Goal: Information Seeking & Learning: Check status

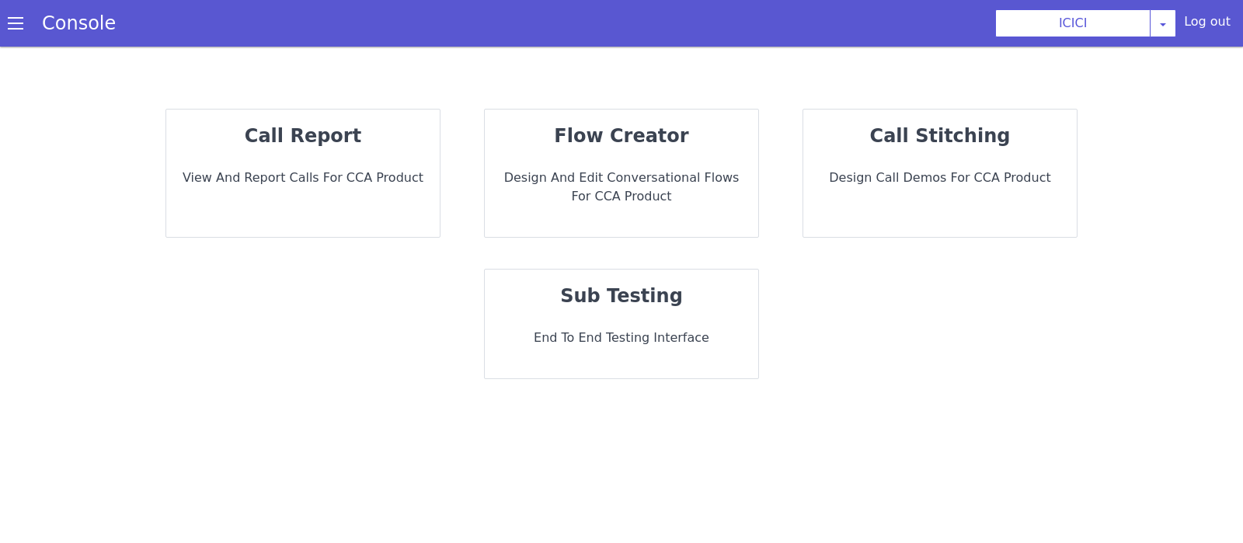
click at [290, 141] on strong "call report" at bounding box center [303, 136] width 117 height 22
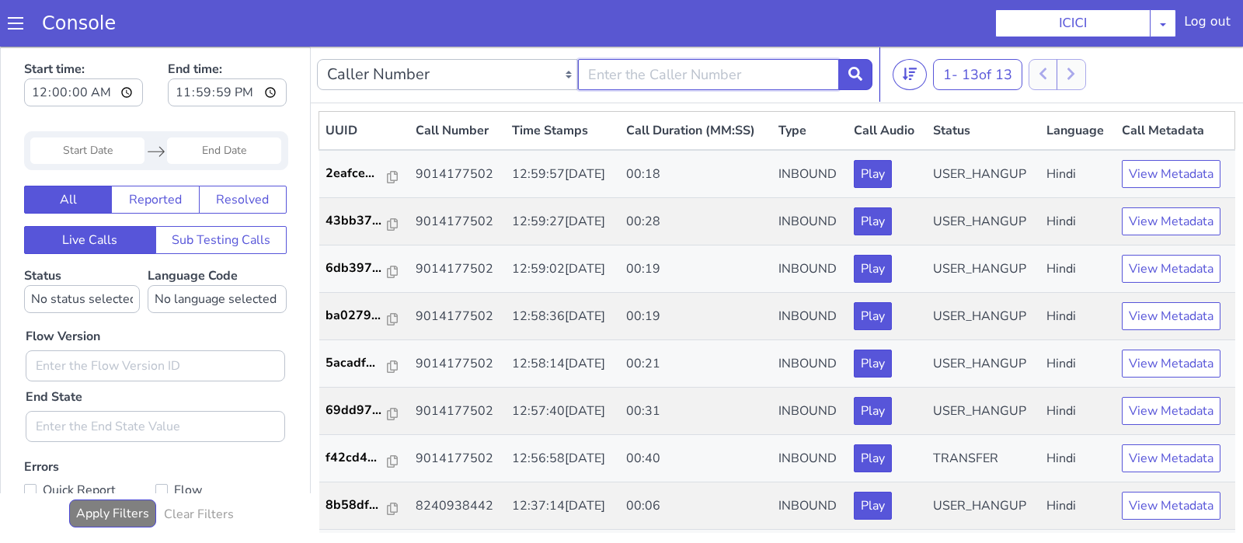
click at [670, 74] on input "text" at bounding box center [708, 74] width 261 height 31
type input "9014177502"
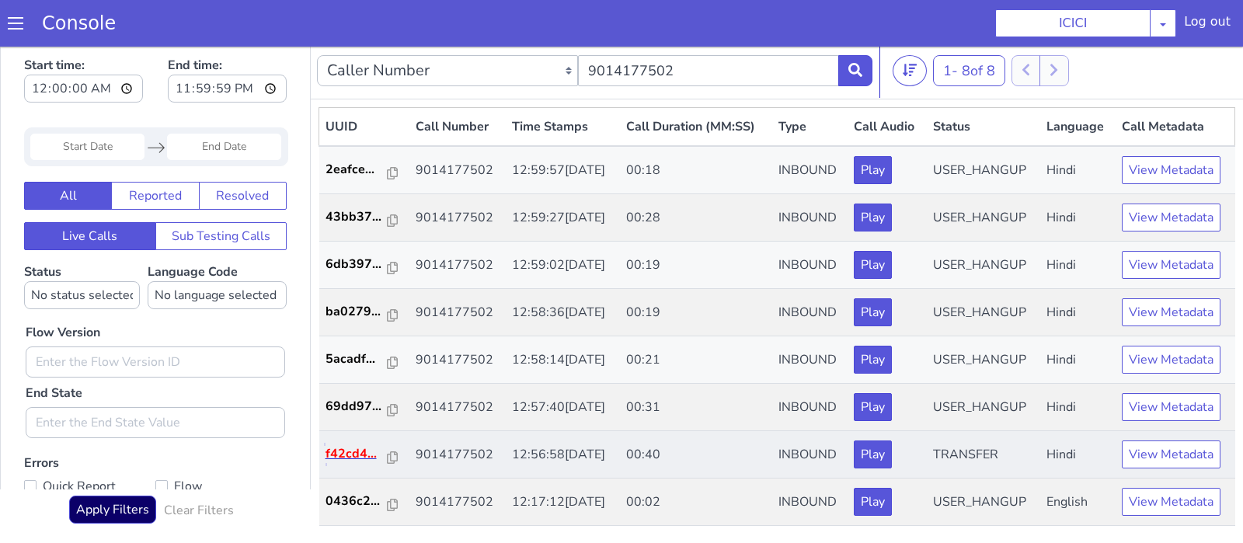
click at [344, 449] on p "f42cd4..." at bounding box center [357, 454] width 62 height 19
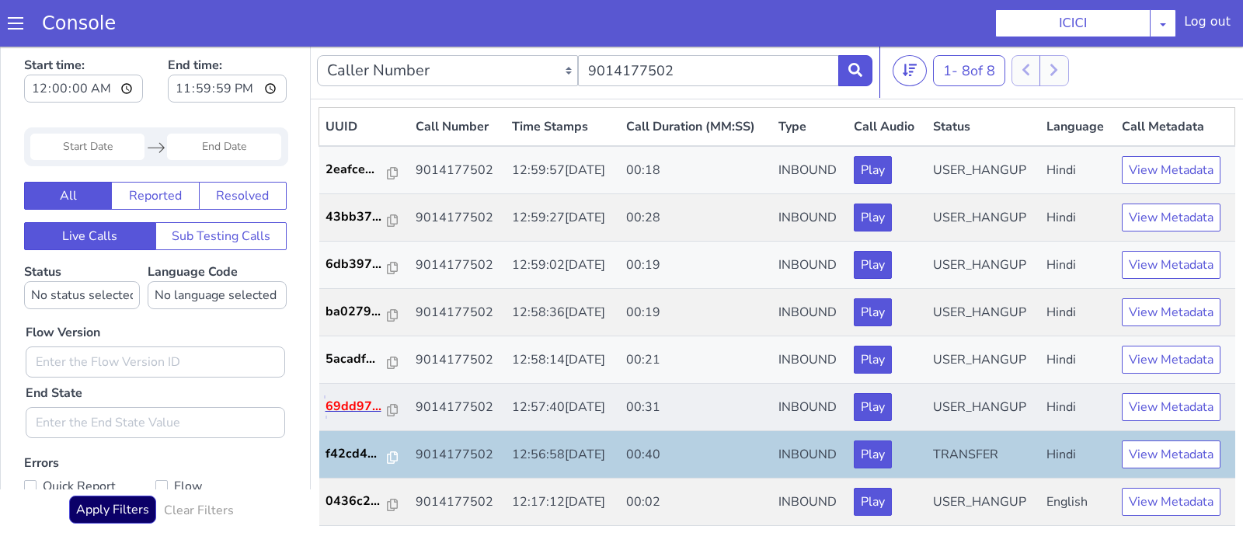
click at [368, 402] on p "69dd97..." at bounding box center [357, 406] width 62 height 19
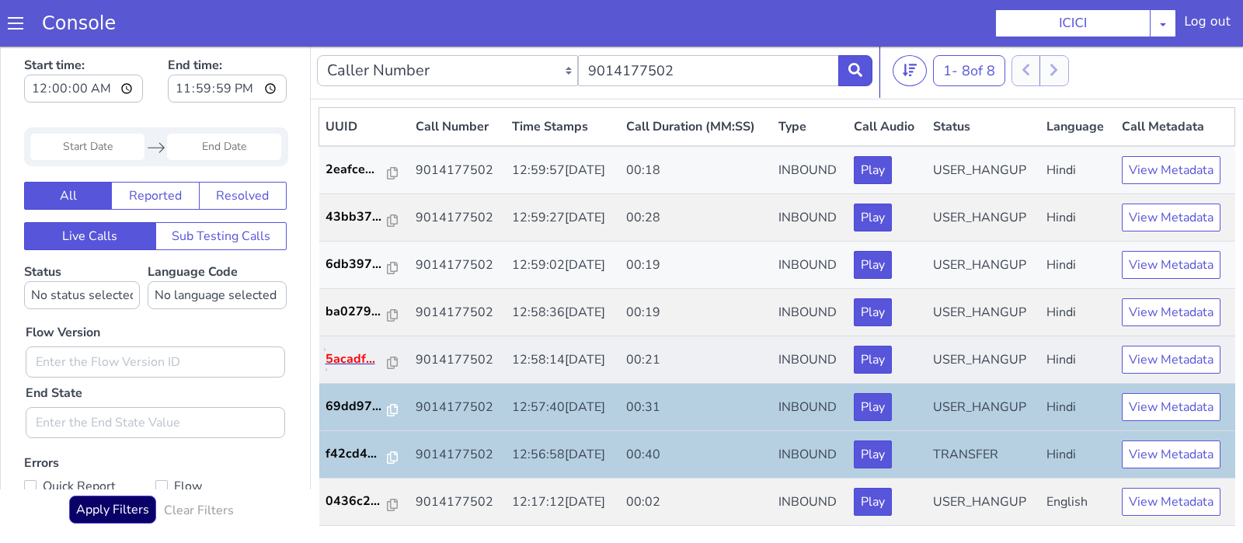
click at [353, 354] on p "5acadf..." at bounding box center [357, 359] width 62 height 19
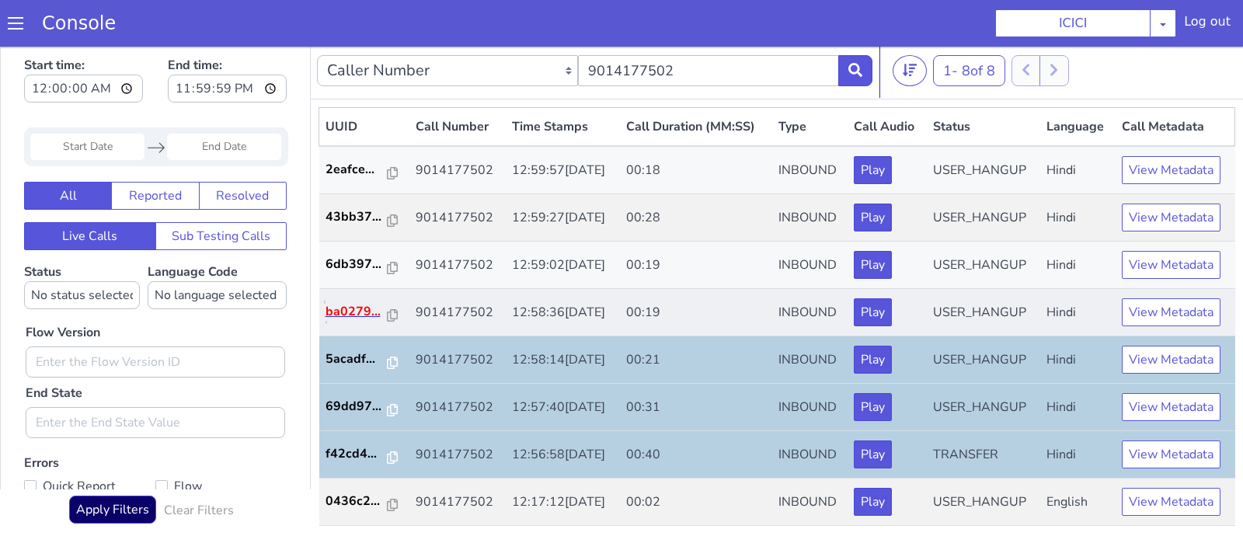
click at [371, 314] on p "ba0279..." at bounding box center [357, 311] width 62 height 19
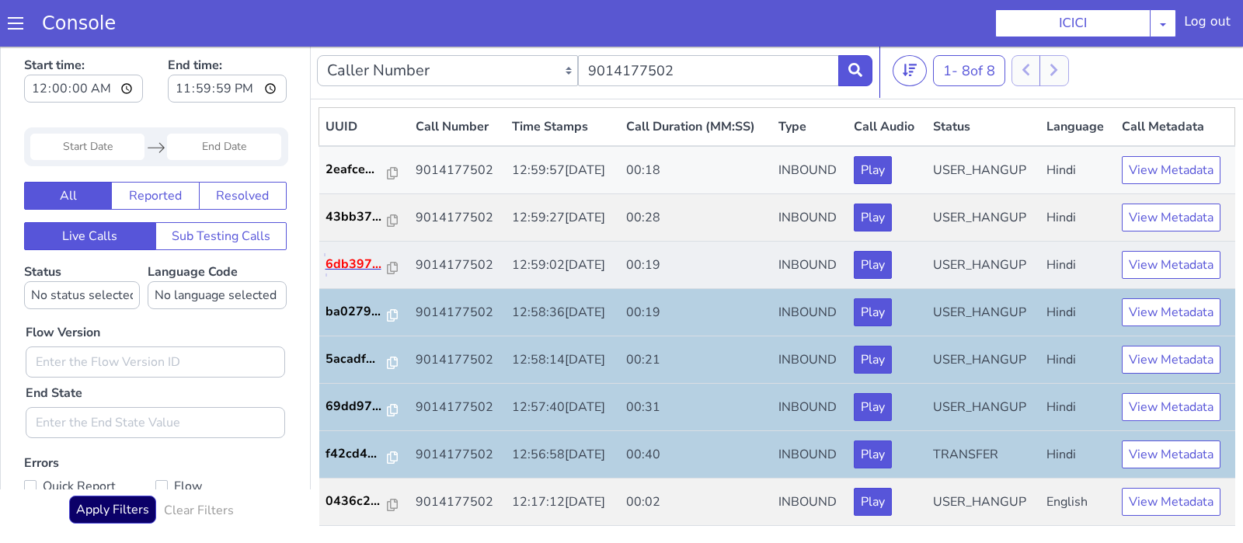
click at [344, 255] on p "6db397..." at bounding box center [357, 264] width 62 height 19
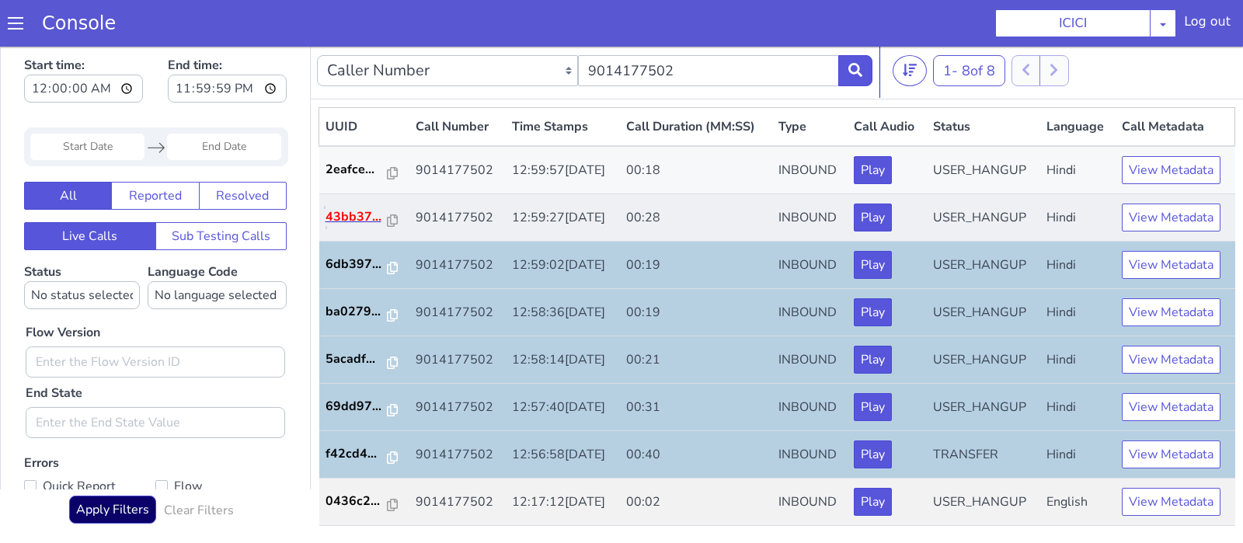
click at [355, 218] on p "43bb37..." at bounding box center [357, 216] width 62 height 19
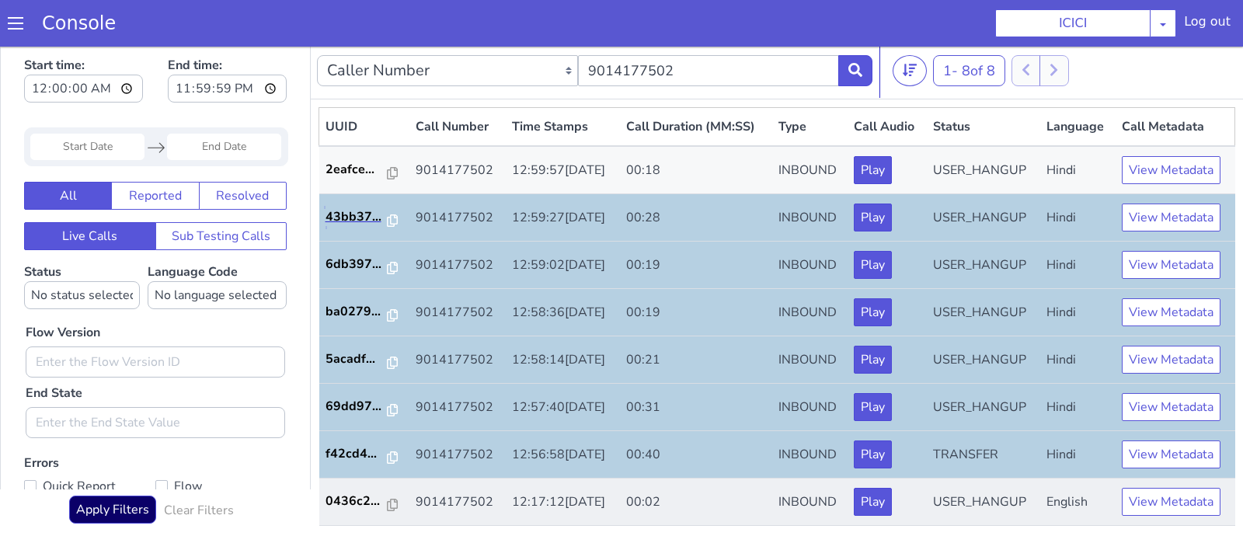
scroll to position [0, 0]
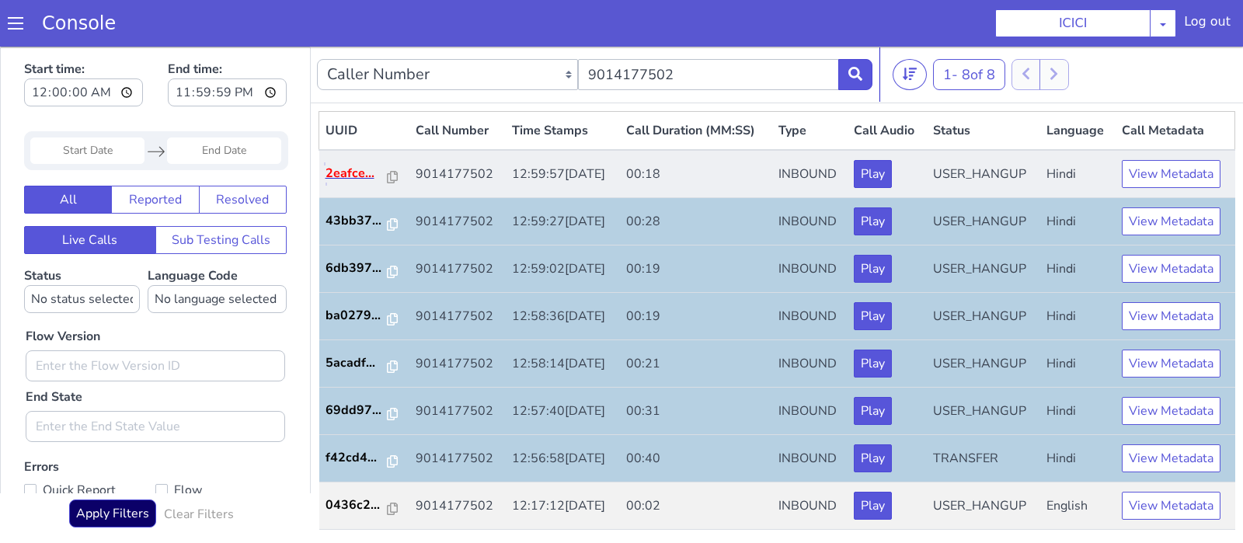
click at [363, 169] on p "2eafce..." at bounding box center [357, 173] width 62 height 19
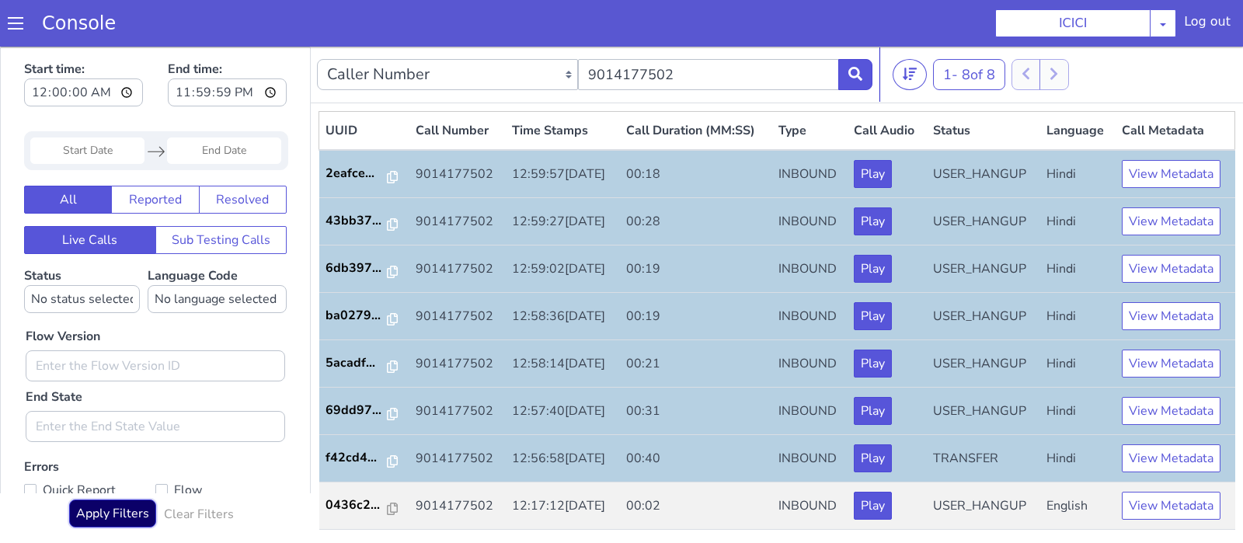
click at [107, 520] on button "Apply Filters" at bounding box center [112, 514] width 87 height 28
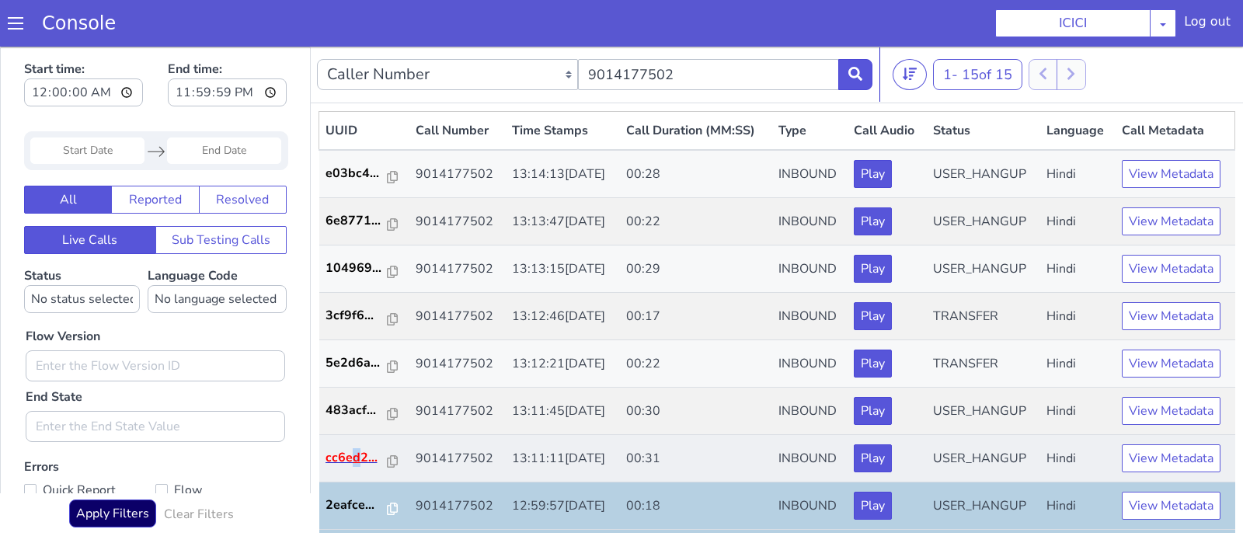
drag, startPoint x: 351, startPoint y: 467, endPoint x: 362, endPoint y: 455, distance: 16.5
click at [362, 455] on td "cc6ed2..." at bounding box center [364, 458] width 90 height 47
click at [339, 459] on p "cc6ed2..." at bounding box center [357, 457] width 62 height 19
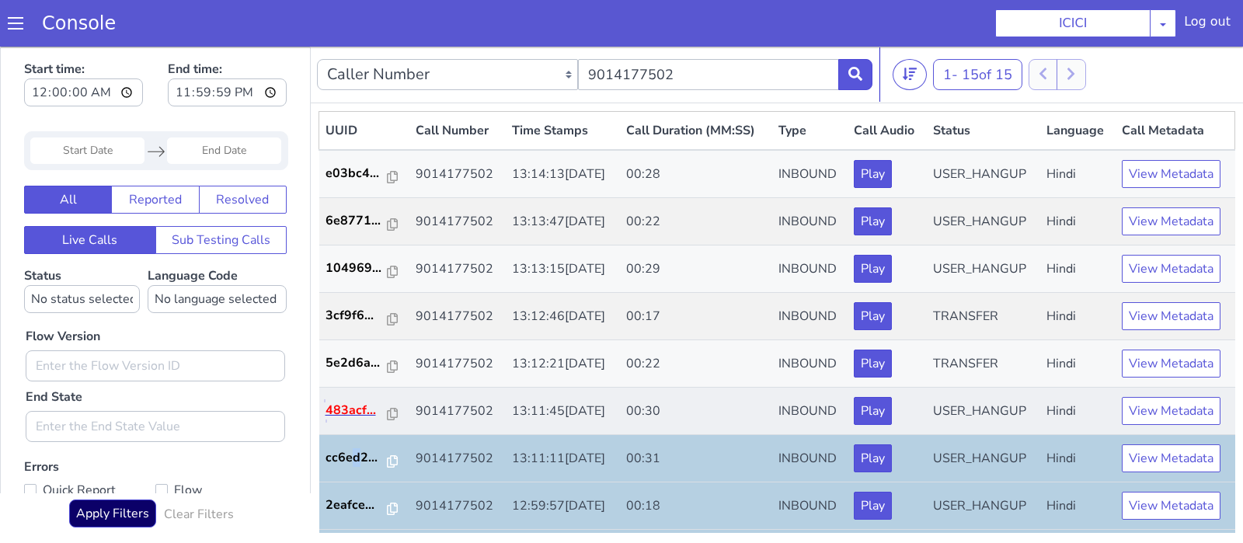
click at [354, 412] on p "483acf..." at bounding box center [357, 410] width 62 height 19
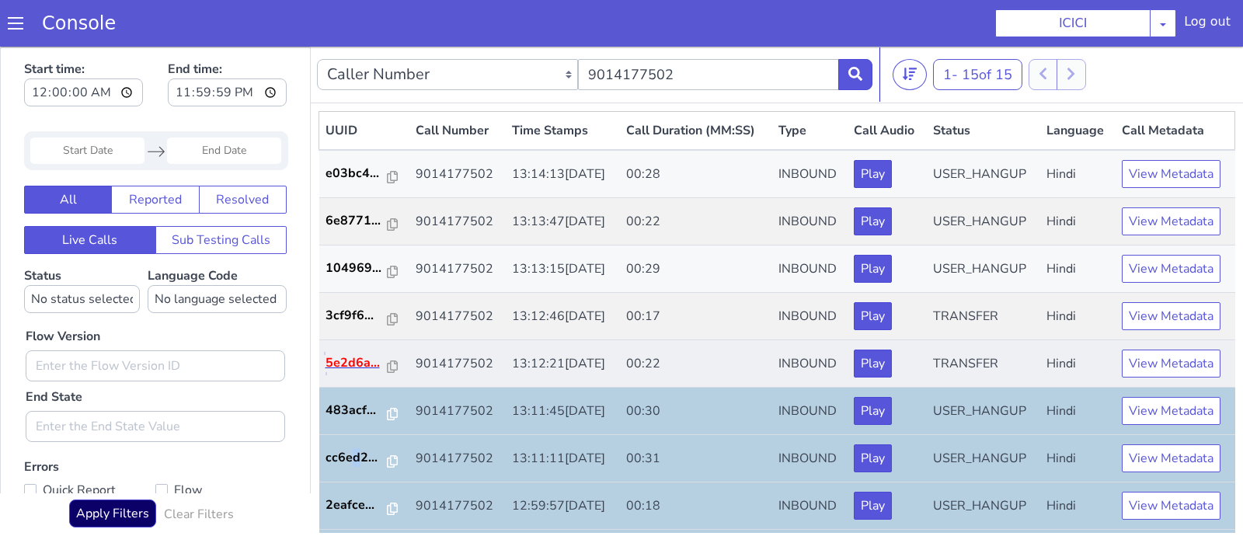
click at [355, 366] on p "5e2d6a..." at bounding box center [357, 363] width 62 height 19
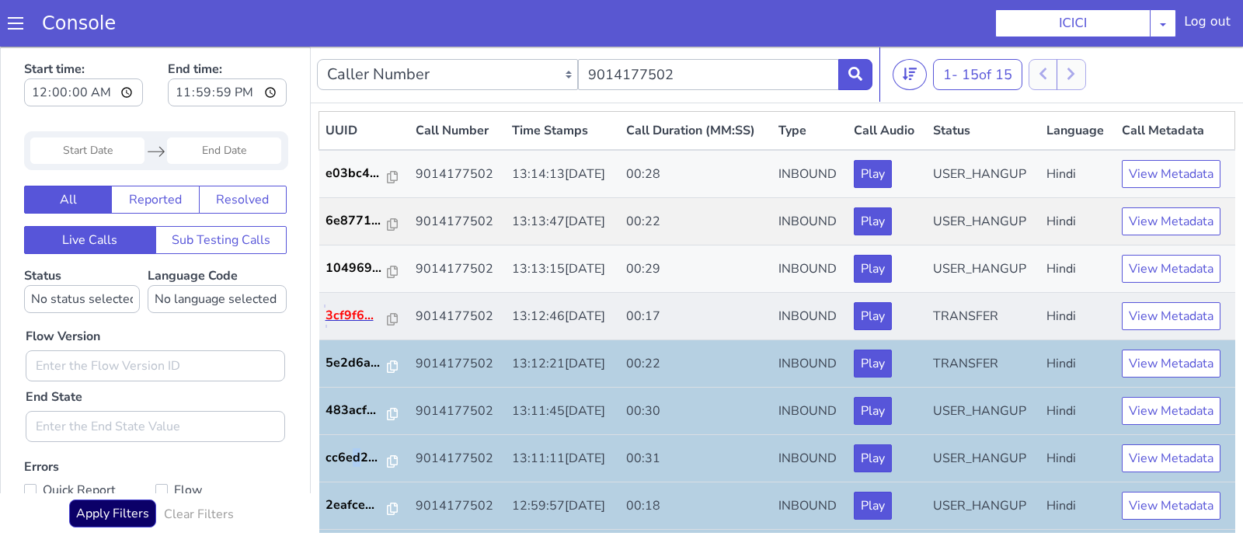
click at [354, 322] on p "3cf9f6..." at bounding box center [357, 315] width 62 height 19
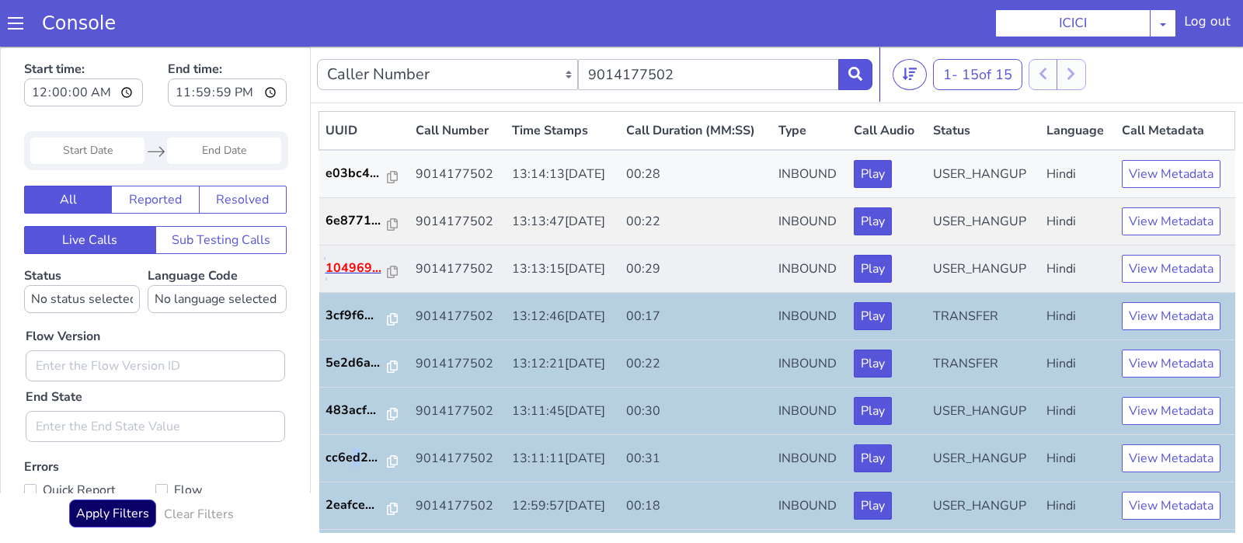
click at [356, 263] on p "104969..." at bounding box center [357, 268] width 62 height 19
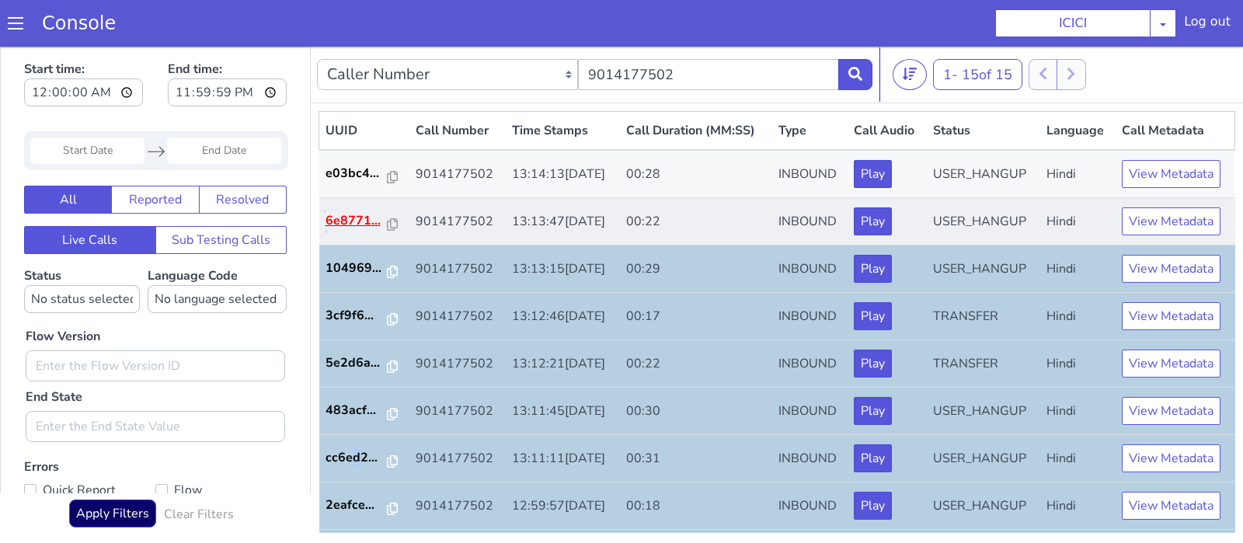
click at [343, 220] on p "6e8771..." at bounding box center [357, 220] width 62 height 19
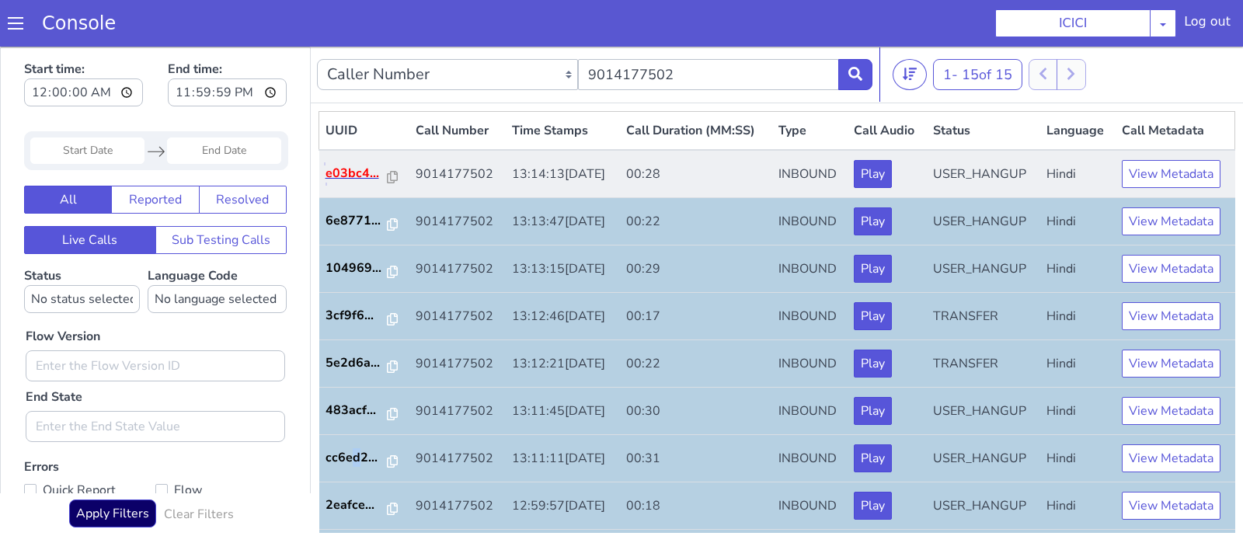
click at [364, 173] on p "e03bc4..." at bounding box center [357, 173] width 62 height 19
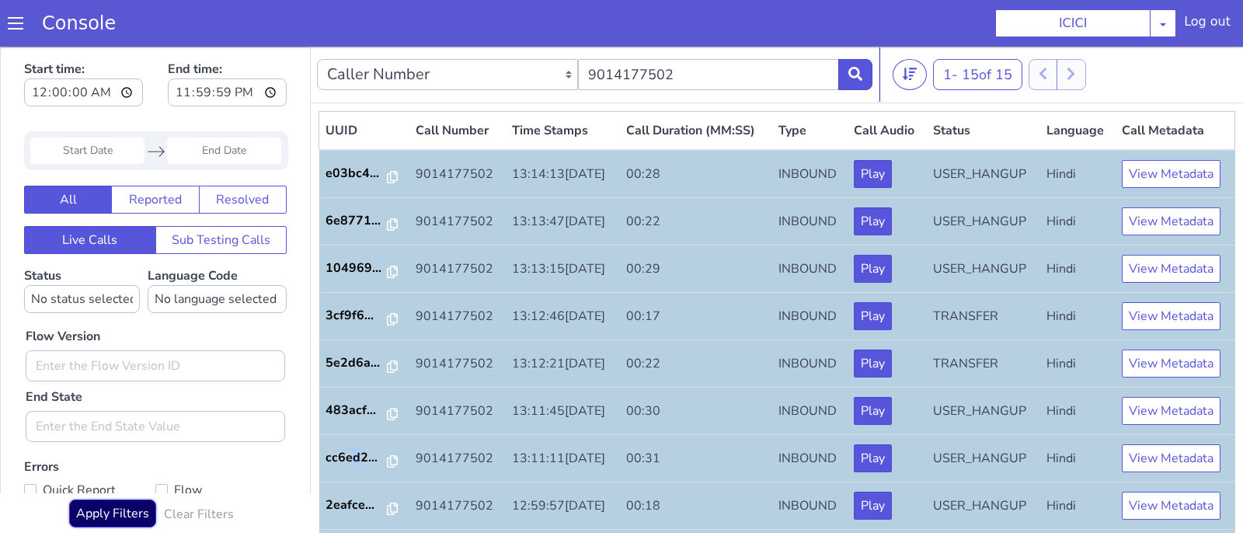
click at [127, 520] on button "Apply Filters" at bounding box center [112, 514] width 87 height 28
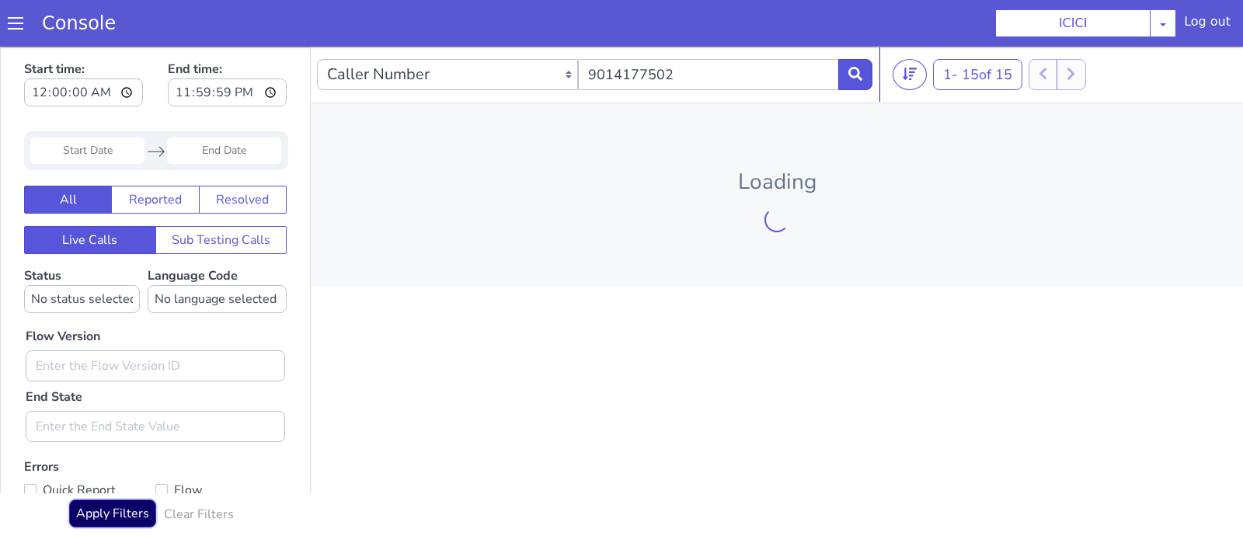
click at [127, 520] on button "Apply Filters" at bounding box center [112, 514] width 87 height 28
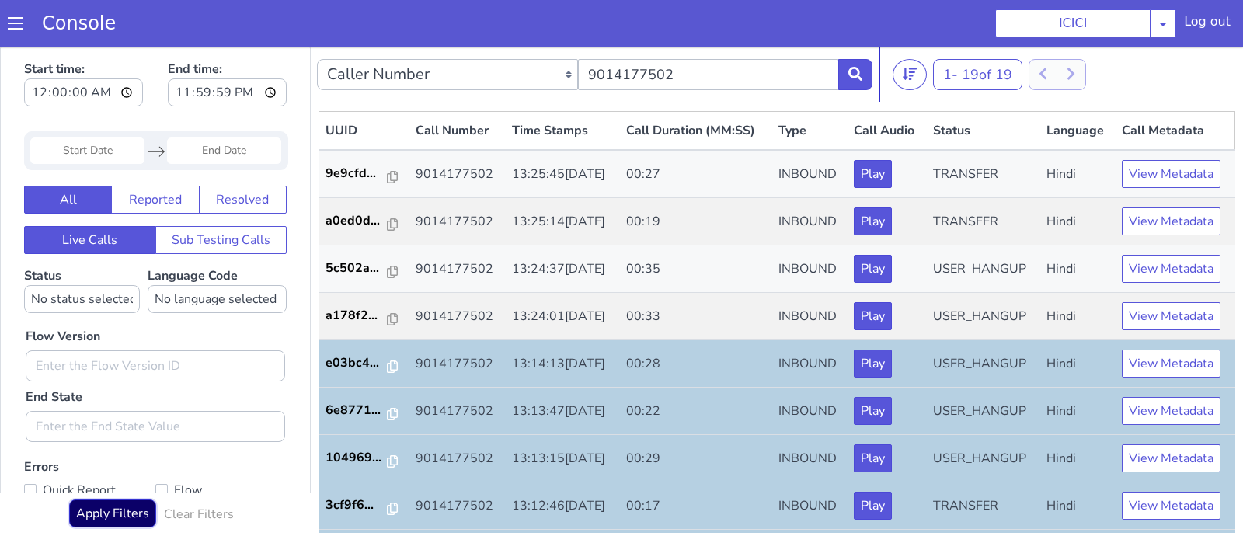
click at [127, 520] on button "Apply Filters" at bounding box center [112, 514] width 87 height 28
click at [344, 320] on p "a178f2..." at bounding box center [357, 315] width 62 height 19
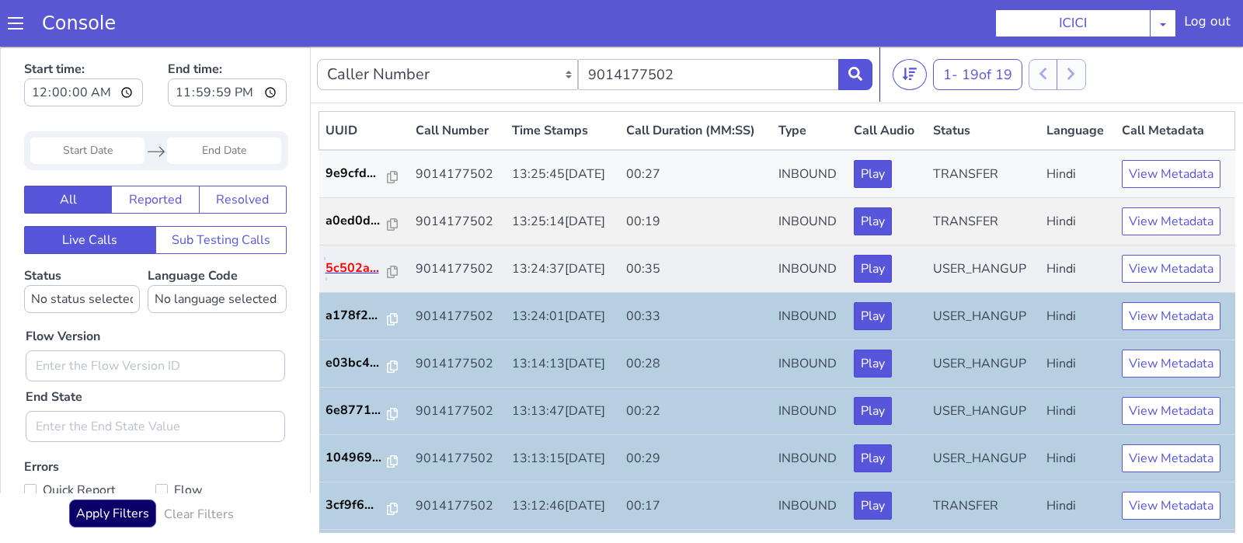
click at [355, 267] on p "5c502a..." at bounding box center [357, 268] width 62 height 19
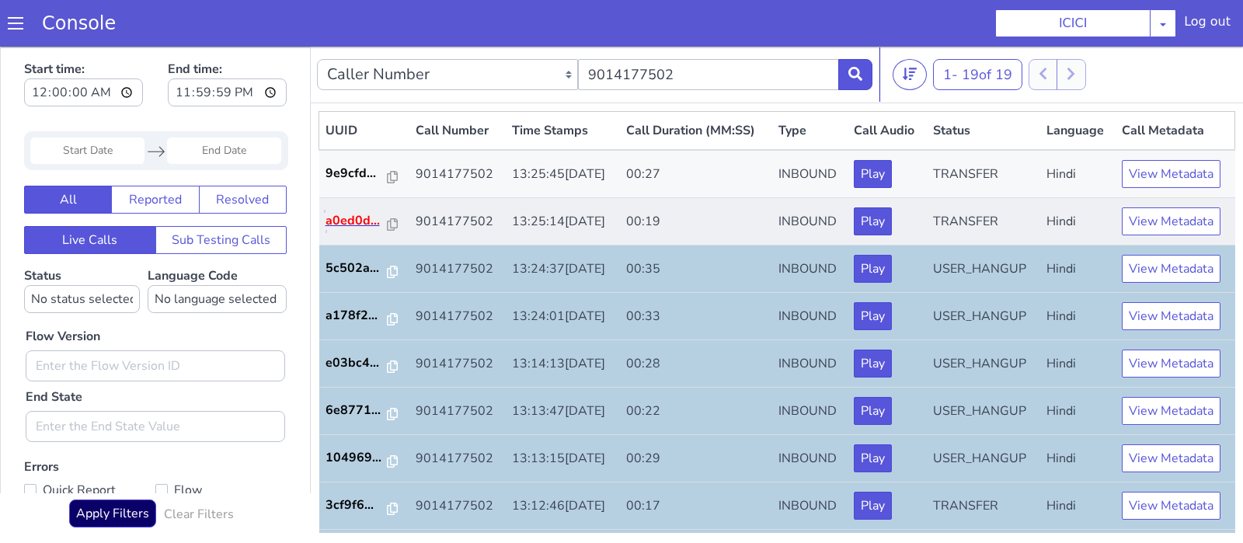
click at [351, 219] on p "a0ed0d..." at bounding box center [357, 220] width 62 height 19
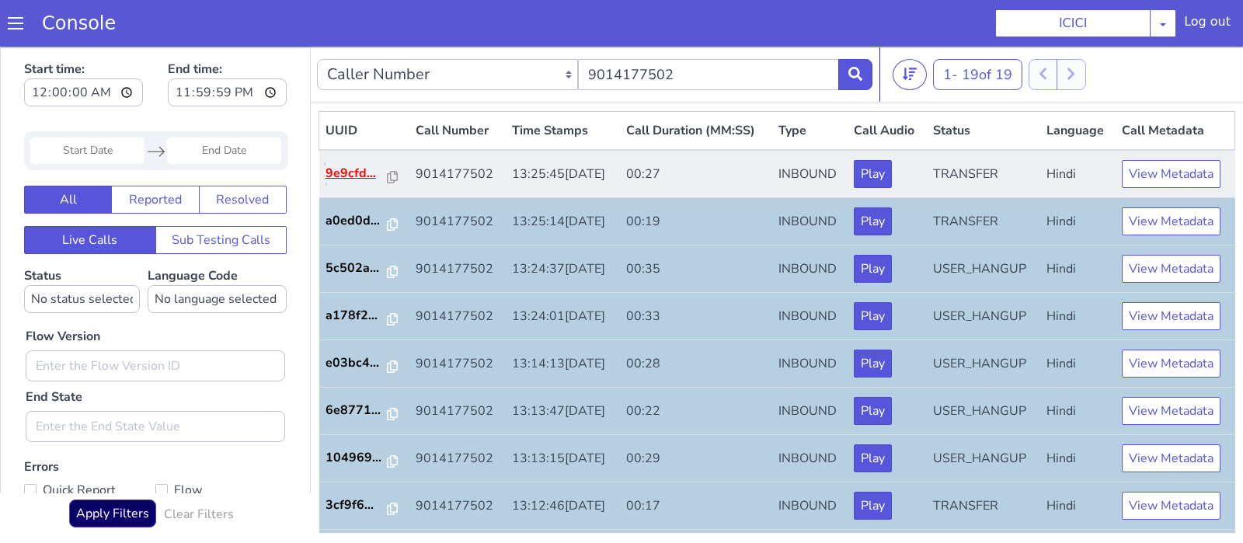
click at [341, 173] on p "9e9cfd..." at bounding box center [357, 173] width 62 height 19
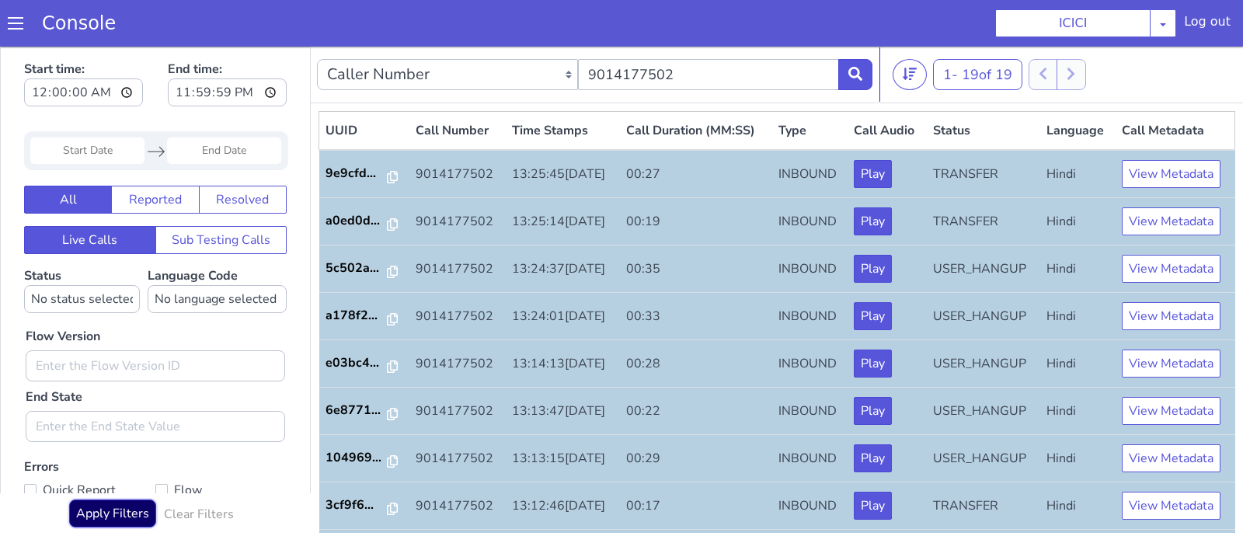
click at [110, 516] on button "Apply Filters" at bounding box center [112, 514] width 87 height 28
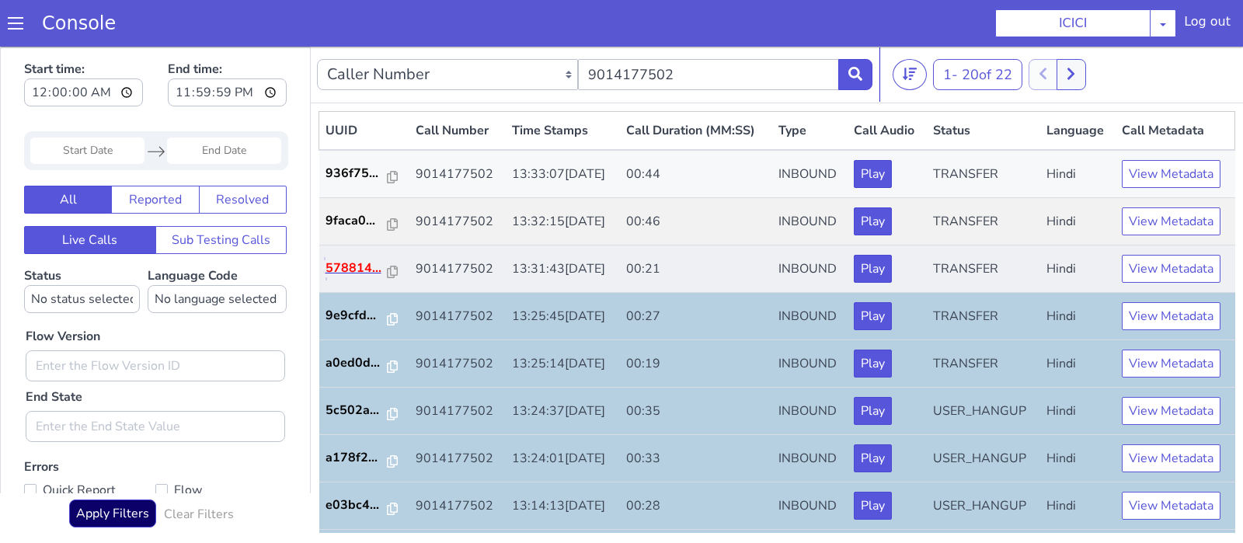
click at [344, 269] on p "578814..." at bounding box center [357, 268] width 62 height 19
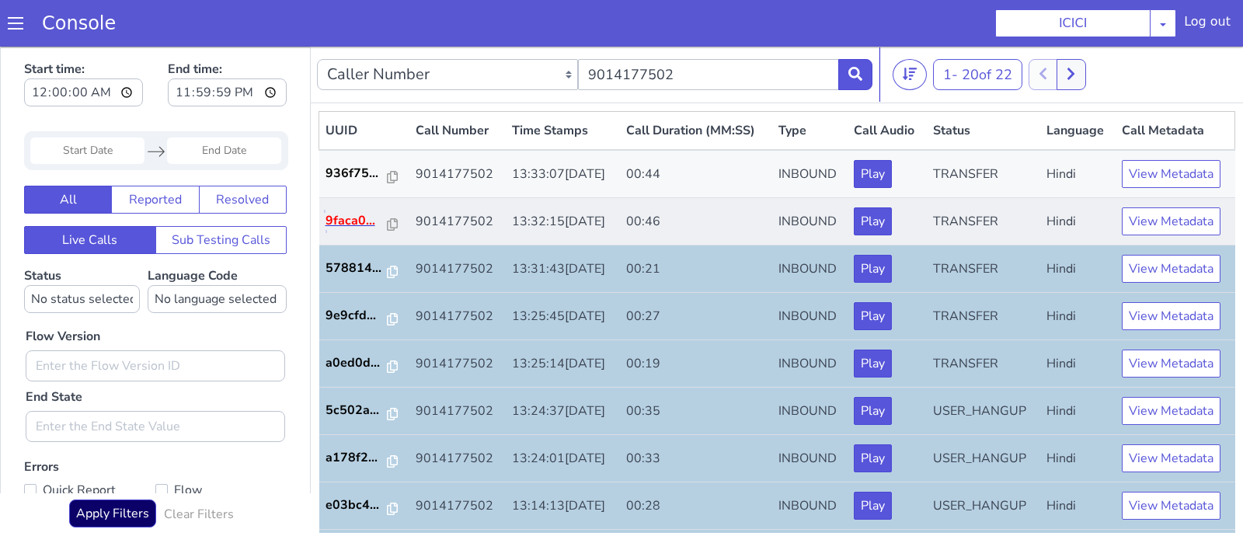
click at [349, 214] on p "9faca0..." at bounding box center [357, 220] width 62 height 19
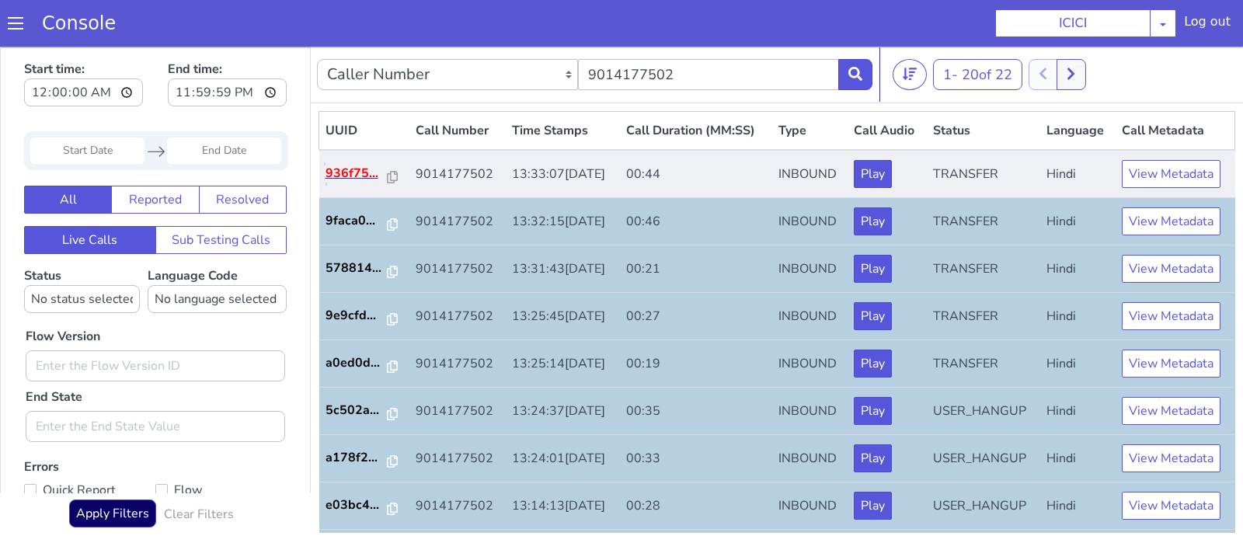
click at [347, 164] on p "936f75..." at bounding box center [357, 173] width 62 height 19
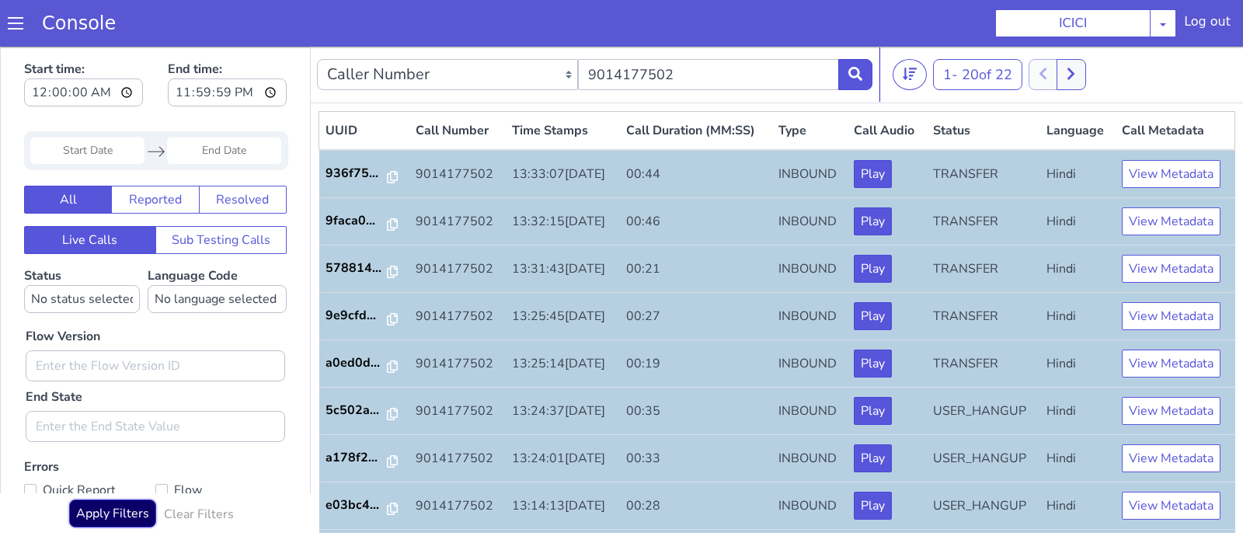
click at [127, 514] on button "Apply Filters" at bounding box center [112, 514] width 87 height 28
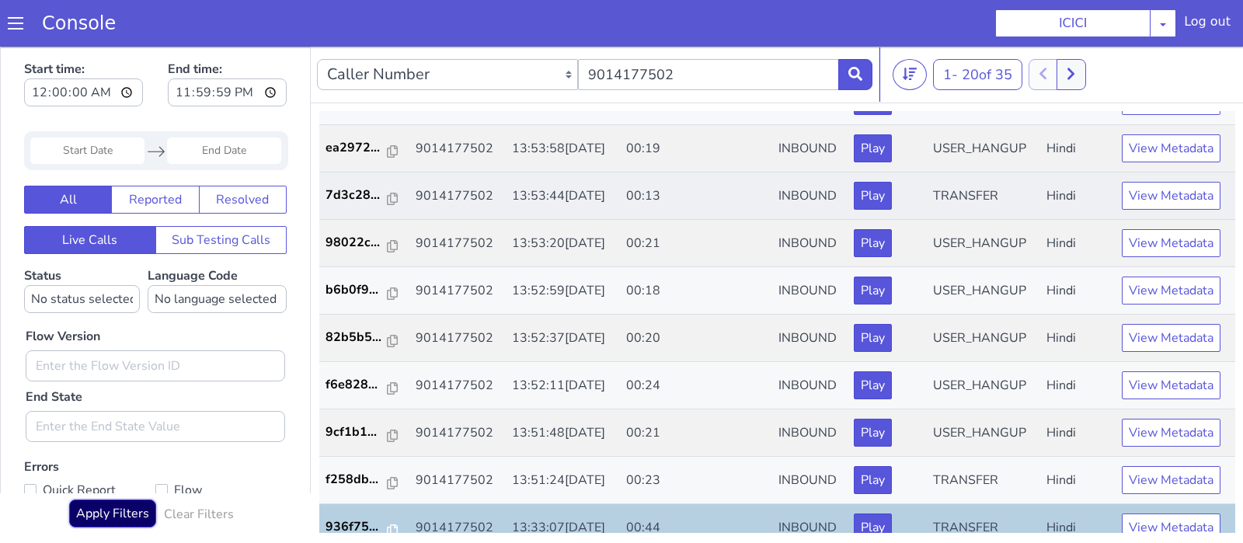
scroll to position [272, 0]
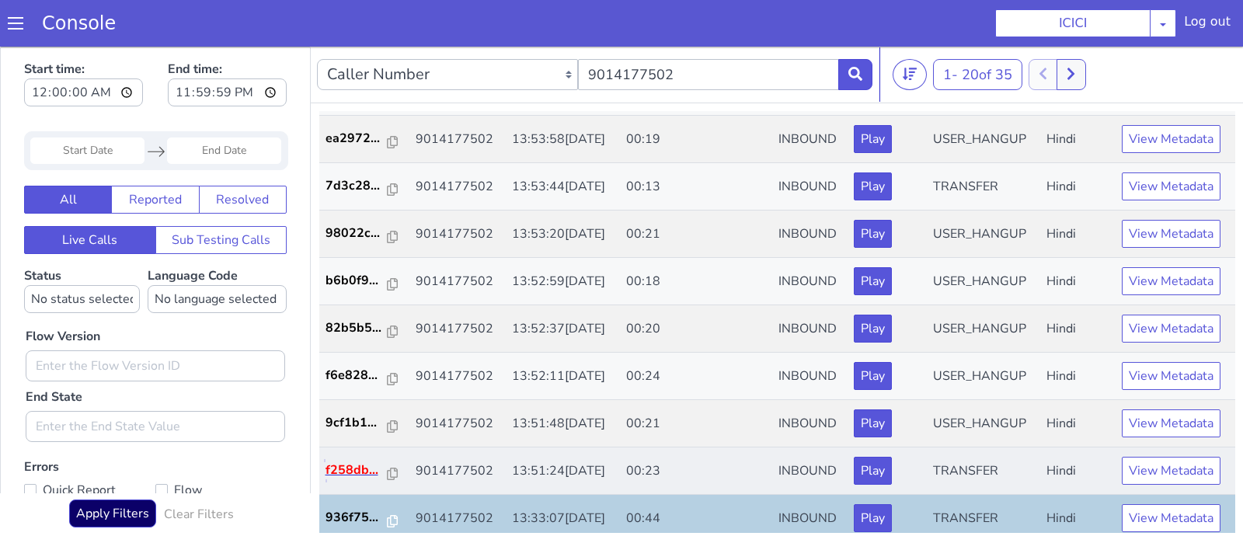
click at [356, 469] on p "f258db..." at bounding box center [357, 470] width 62 height 19
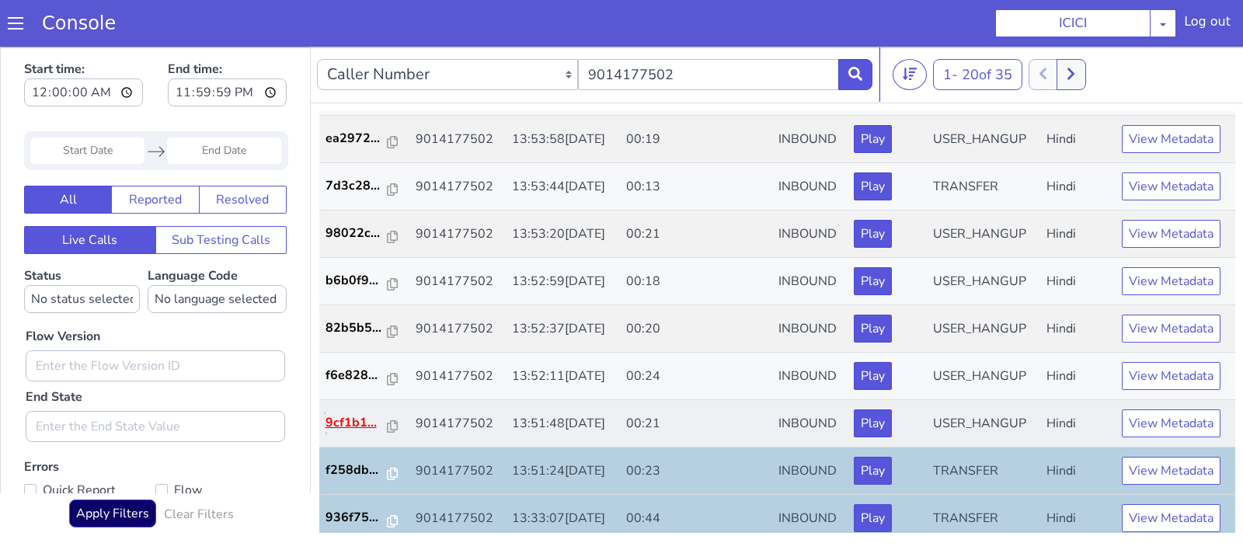
click at [344, 422] on p "9cf1b1..." at bounding box center [357, 422] width 62 height 19
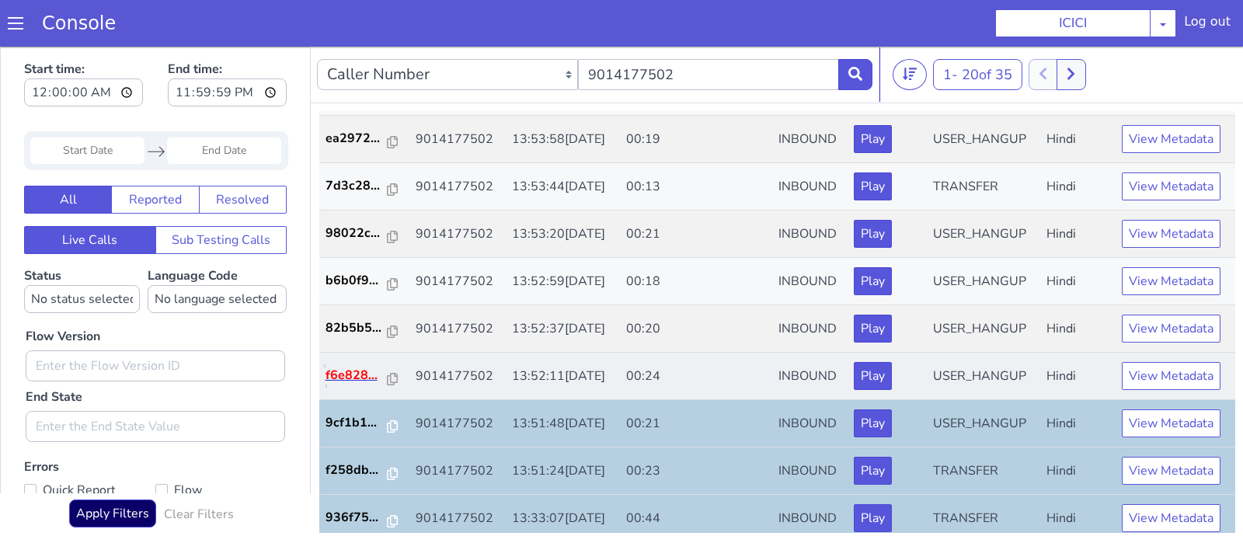
click at [358, 376] on p "f6e828..." at bounding box center [357, 375] width 62 height 19
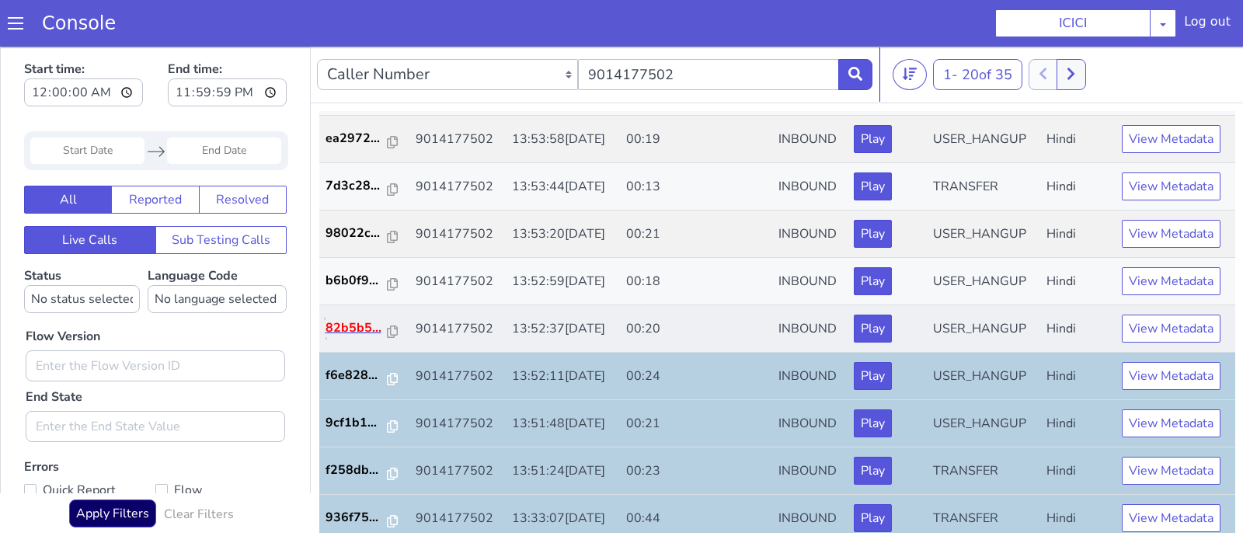
click at [356, 328] on p "82b5b5..." at bounding box center [357, 328] width 62 height 19
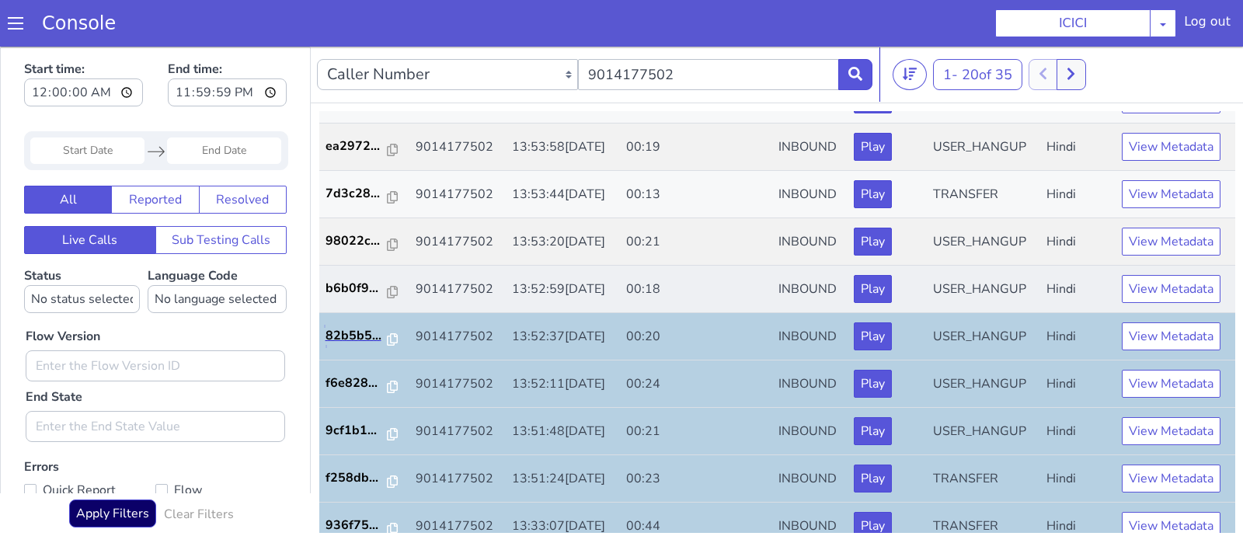
scroll to position [268, 0]
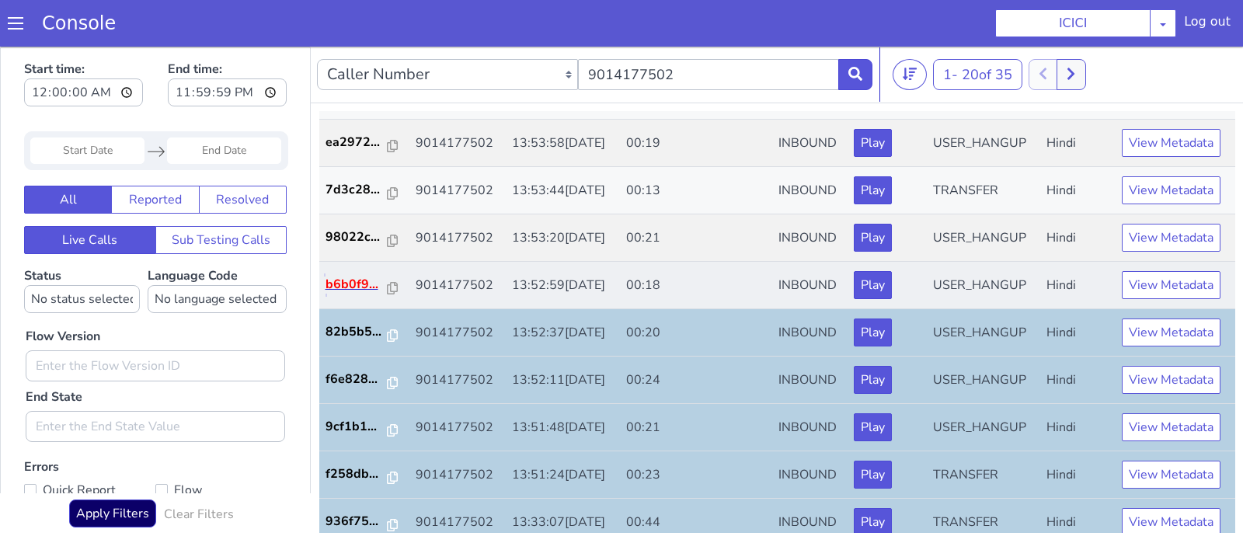
click at [378, 286] on p "b6b0f9..." at bounding box center [357, 284] width 62 height 19
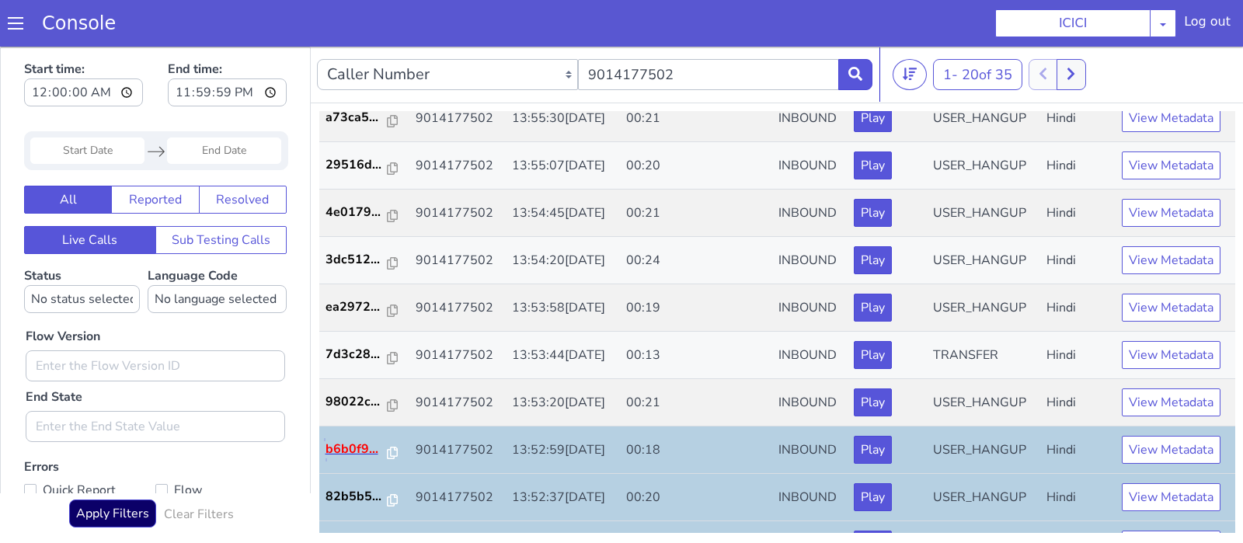
scroll to position [102, 0]
click at [354, 404] on p "98022c..." at bounding box center [357, 403] width 62 height 19
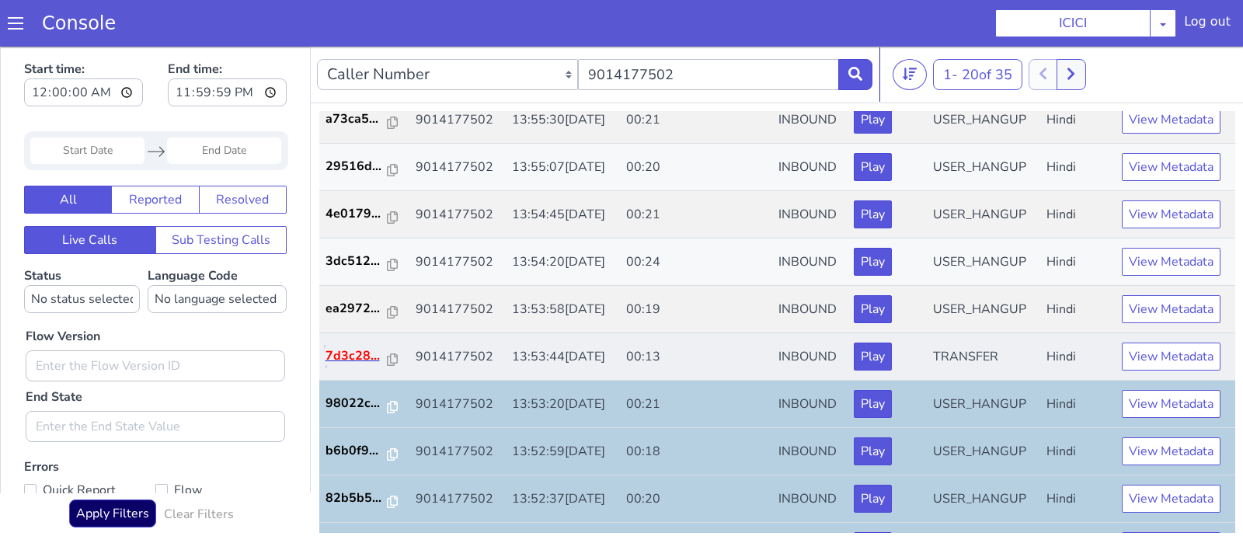
click at [343, 359] on p "7d3c28..." at bounding box center [357, 356] width 62 height 19
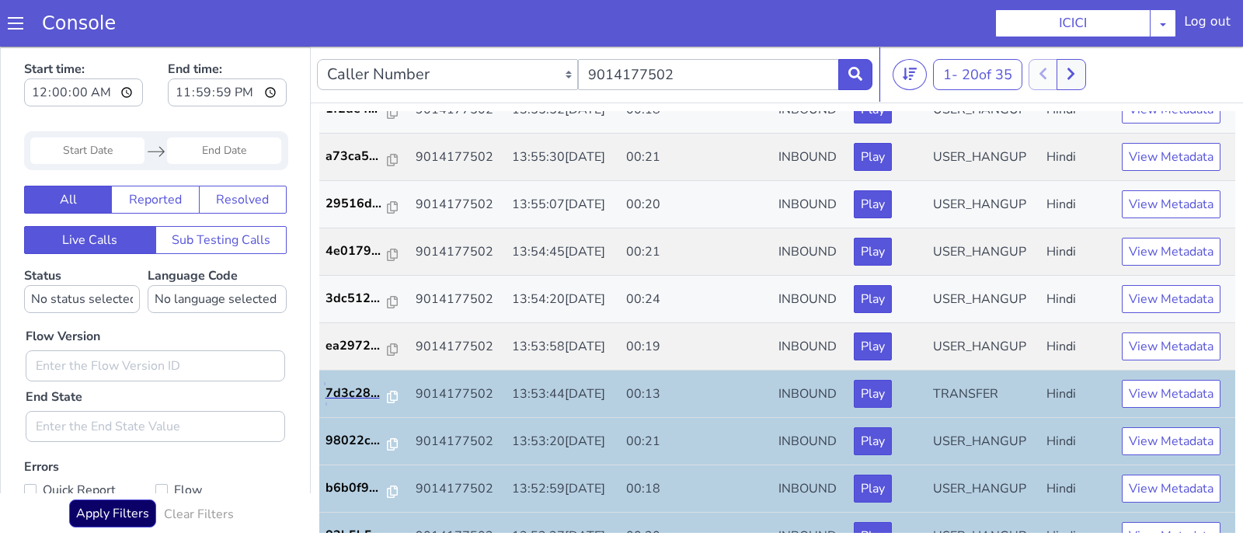
scroll to position [65, 0]
click at [365, 348] on p "ea2972..." at bounding box center [357, 345] width 62 height 19
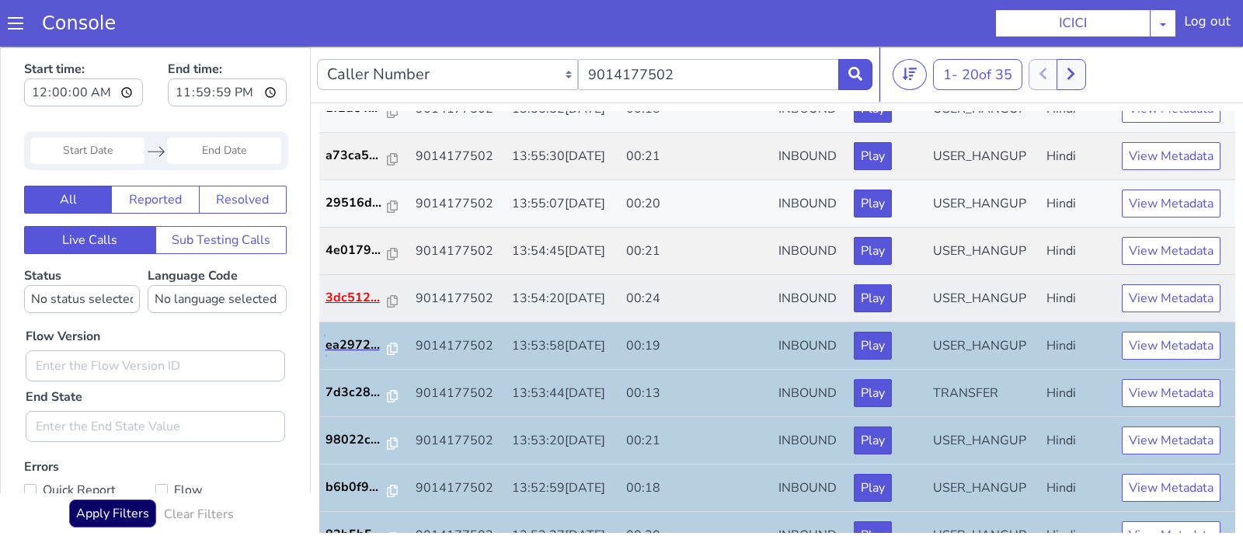
scroll to position [0, 0]
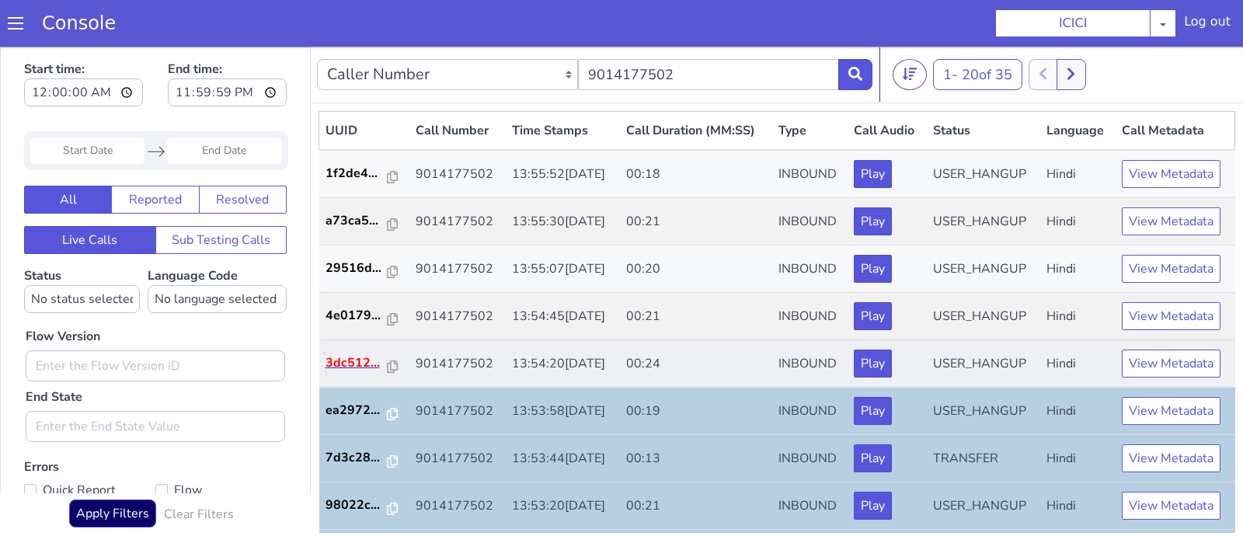
click at [354, 362] on p "3dc512..." at bounding box center [357, 363] width 62 height 19
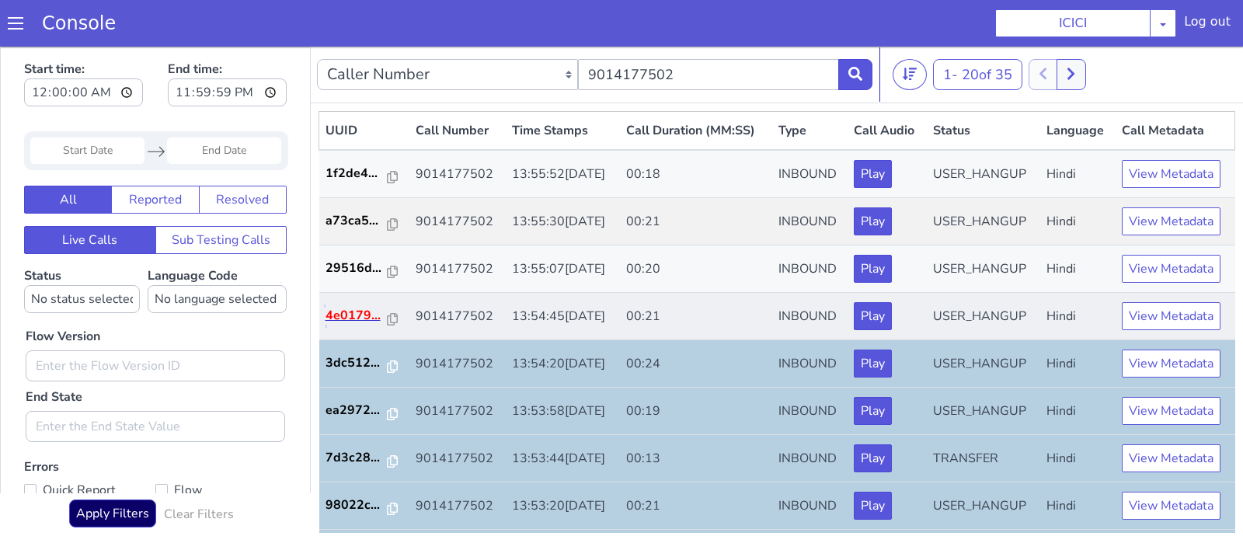
click at [353, 312] on p "4e0179..." at bounding box center [357, 315] width 62 height 19
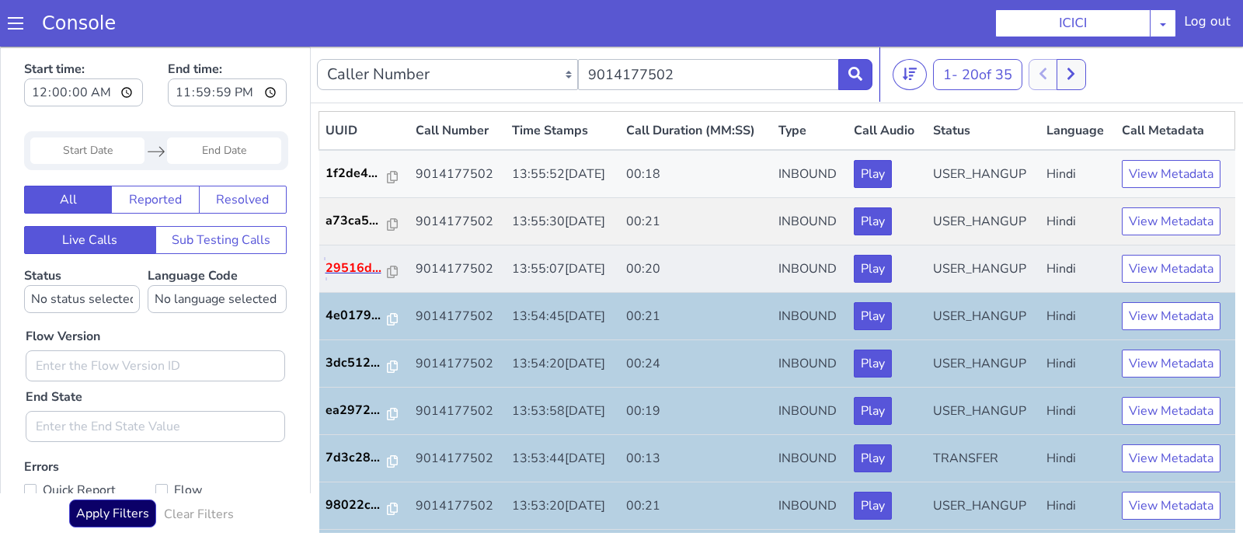
click at [361, 267] on p "29516d..." at bounding box center [357, 268] width 62 height 19
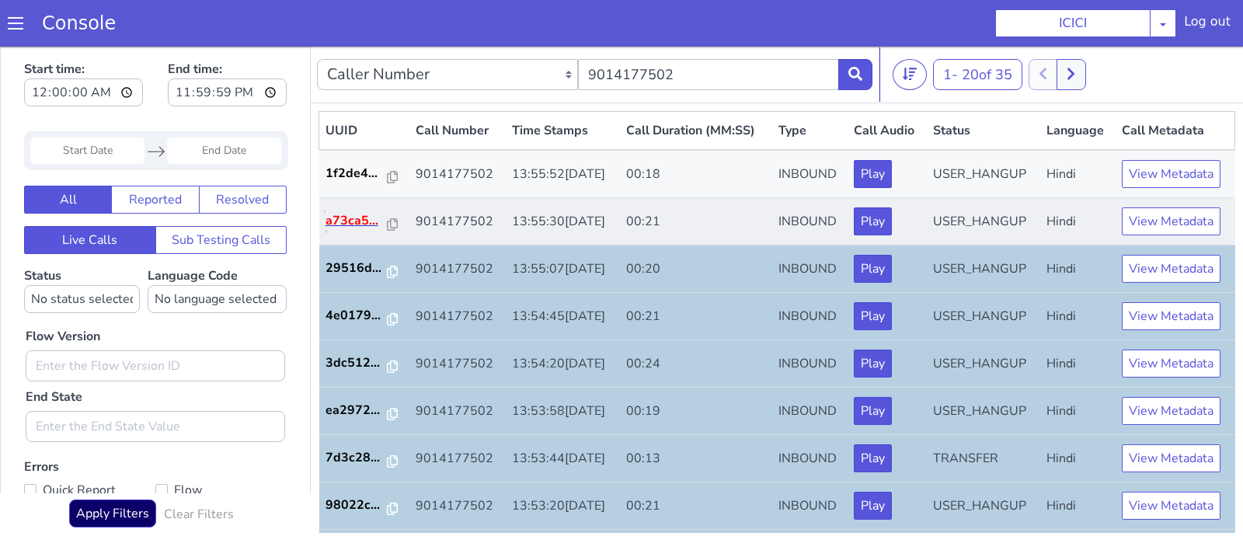
click at [334, 221] on p "a73ca5..." at bounding box center [357, 220] width 62 height 19
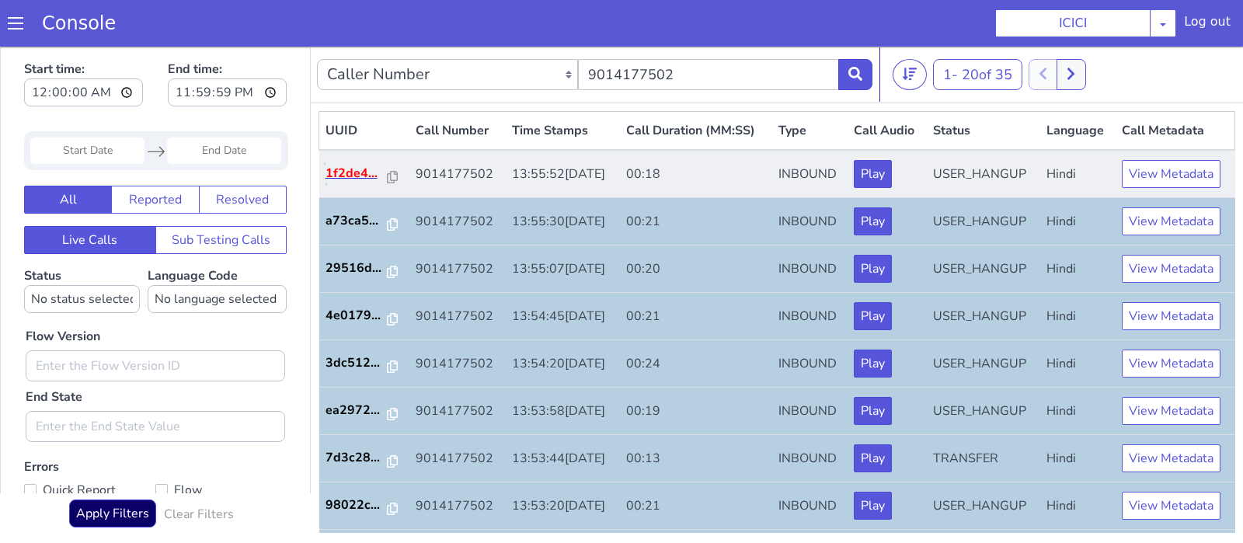
click at [352, 171] on p "1f2de4..." at bounding box center [357, 173] width 62 height 19
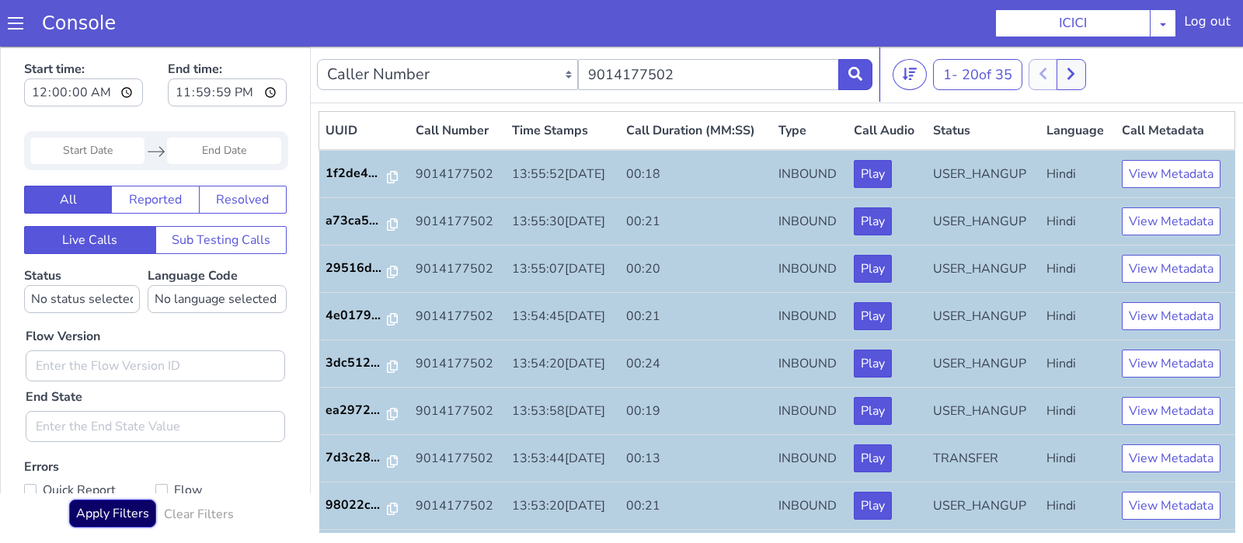
click at [115, 518] on button "Apply Filters" at bounding box center [112, 514] width 87 height 28
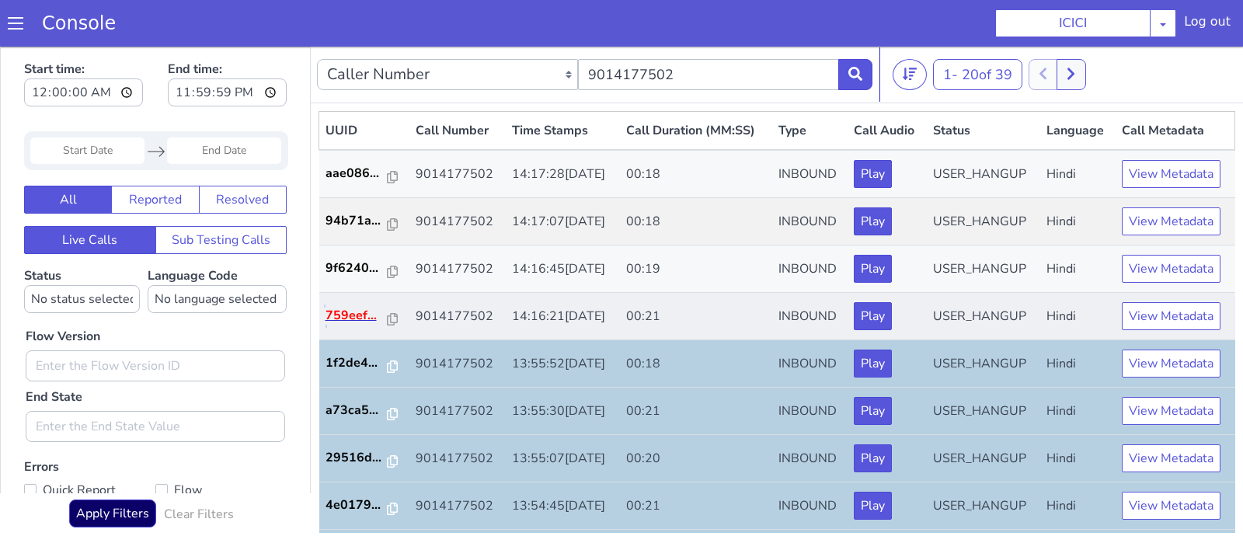
click at [361, 312] on p "759eef..." at bounding box center [357, 315] width 62 height 19
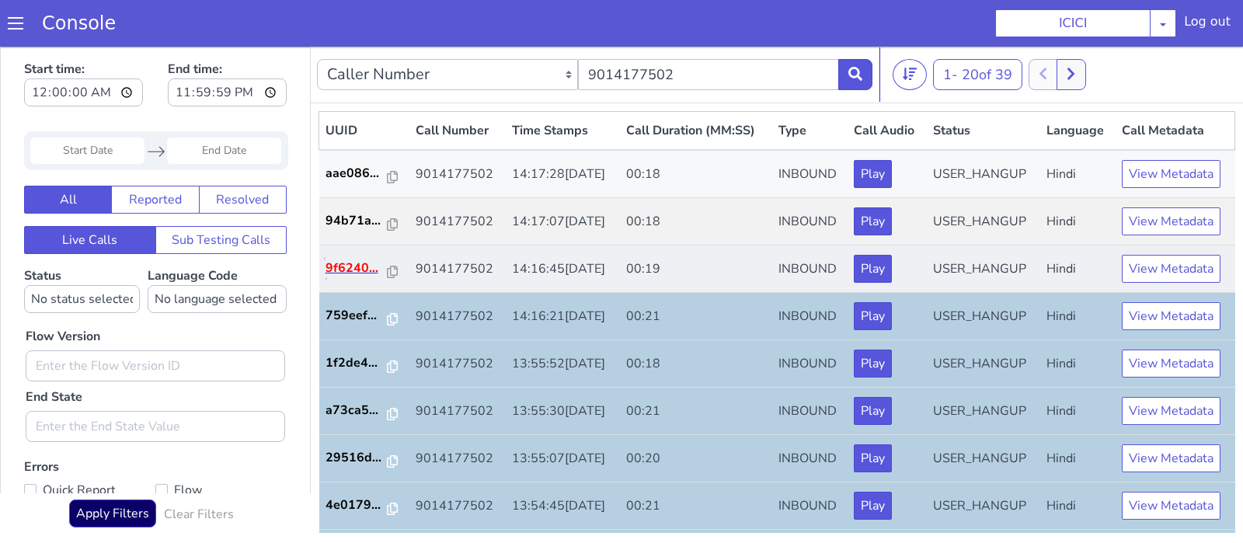
click at [344, 261] on p "9f6240..." at bounding box center [357, 268] width 62 height 19
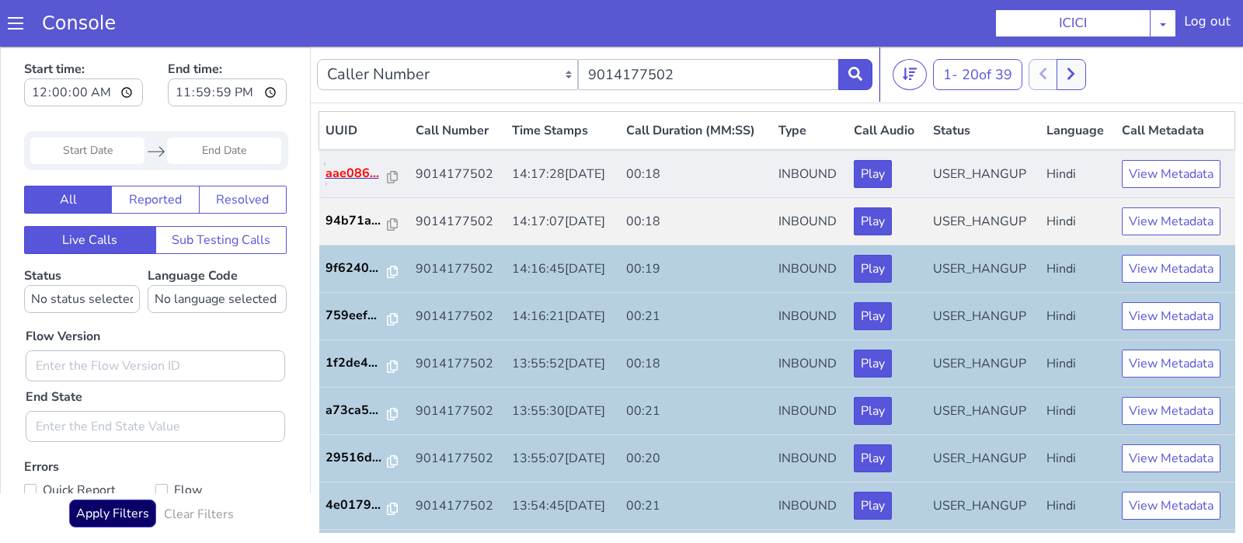
click at [352, 169] on p "aae086..." at bounding box center [357, 173] width 62 height 19
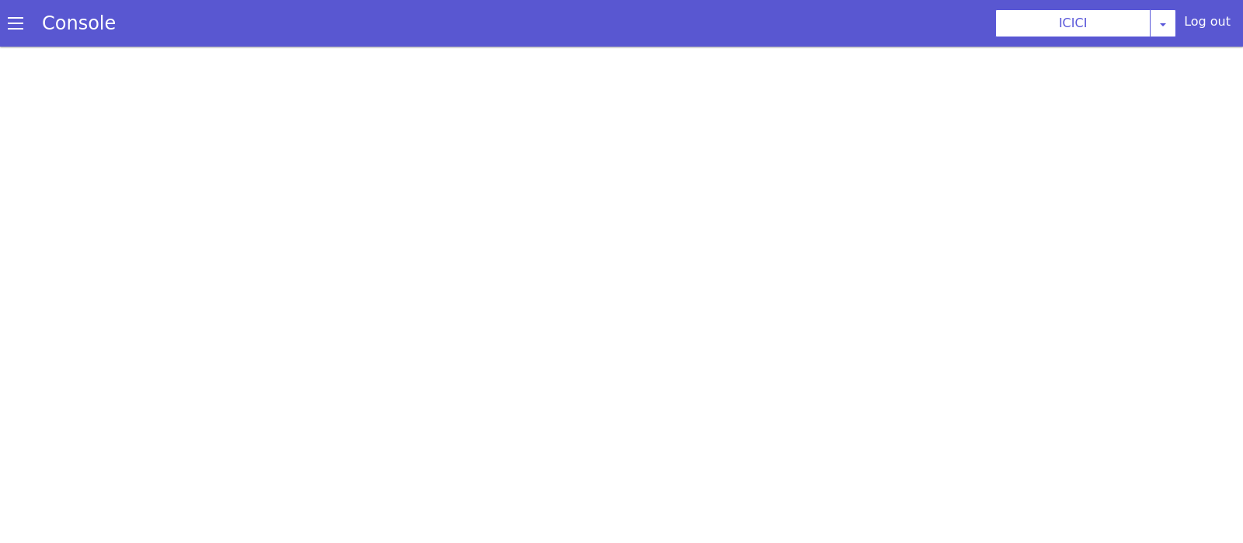
scroll to position [4, 0]
